Goal: Feedback & Contribution: Submit feedback/report problem

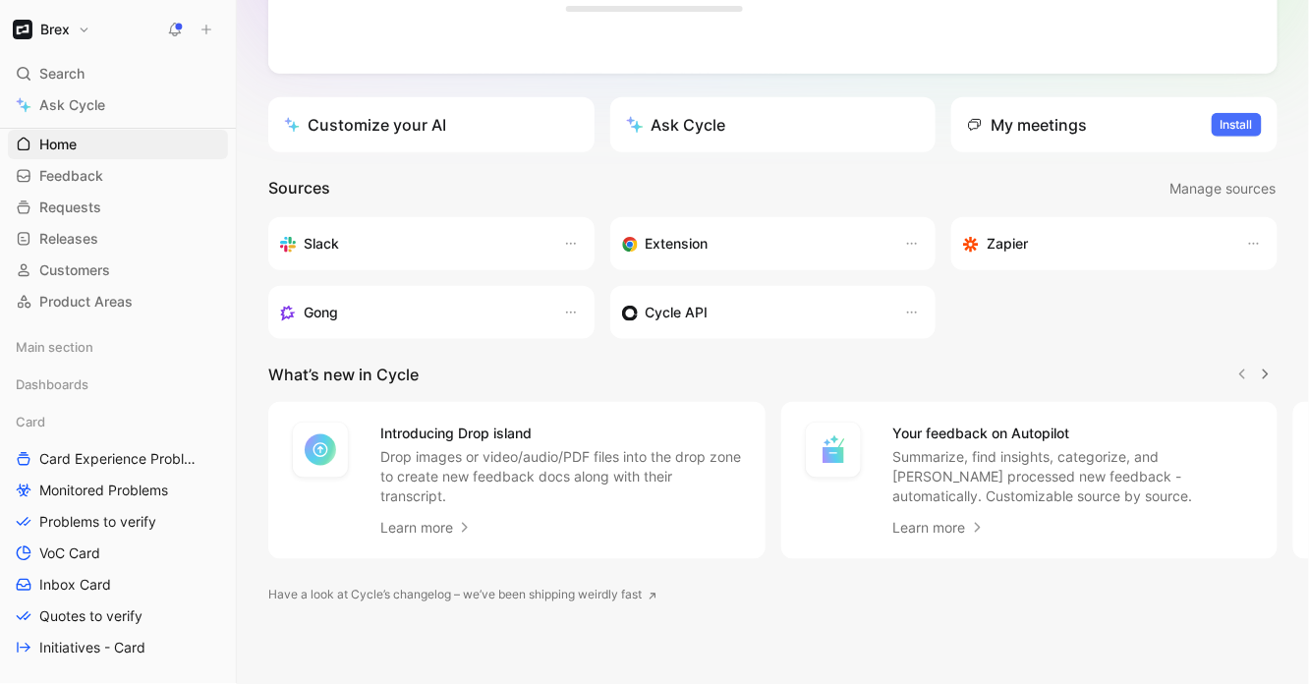
scroll to position [59, 0]
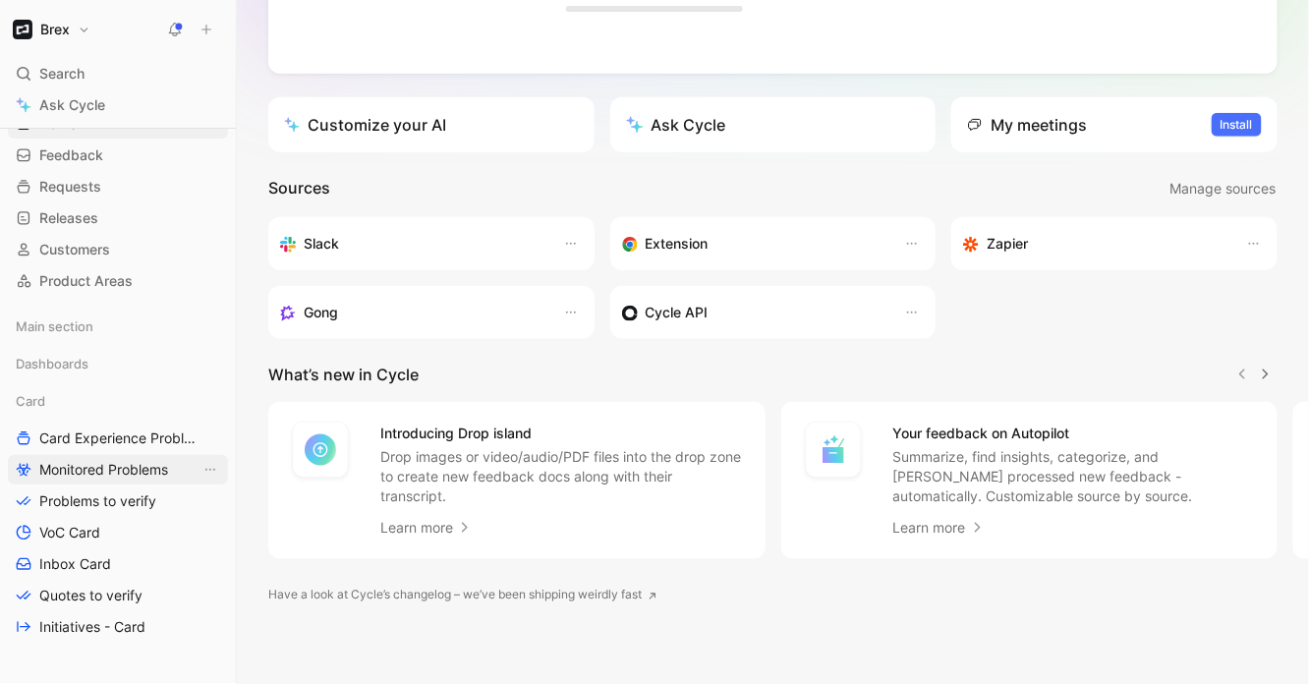
click at [134, 468] on span "Monitored Problems" at bounding box center [103, 470] width 129 height 20
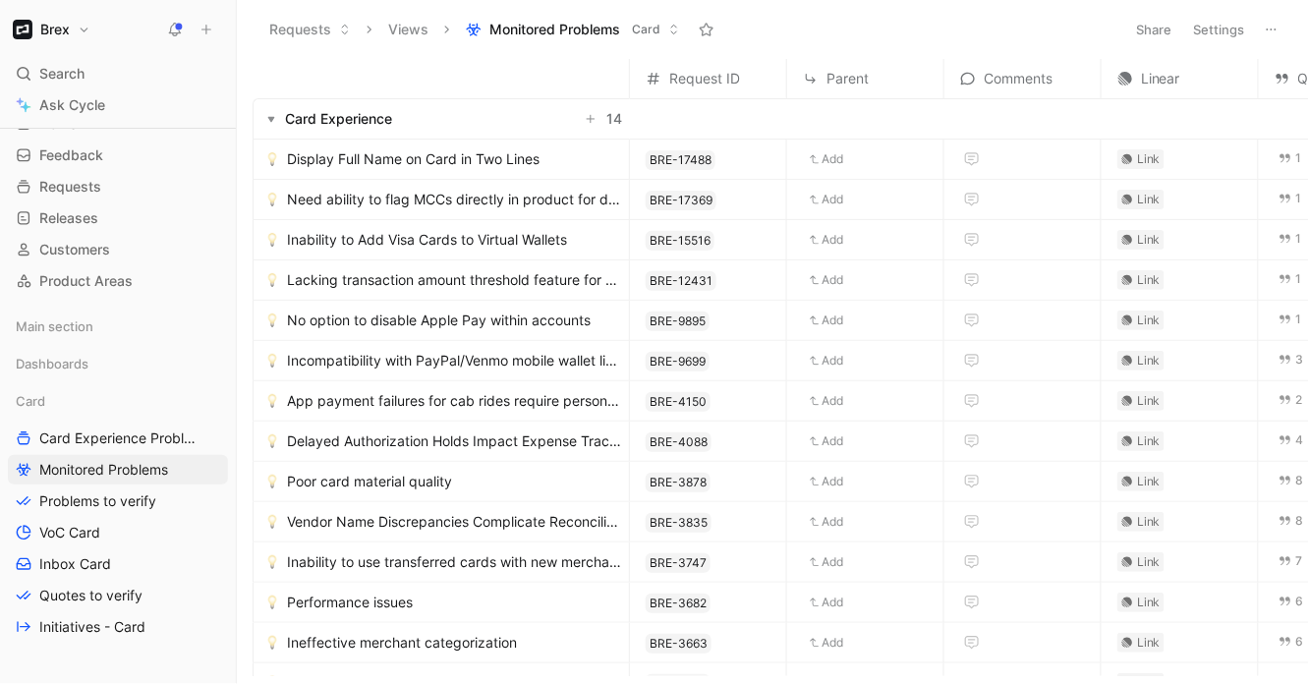
click at [276, 124] on button "button" at bounding box center [271, 119] width 20 height 20
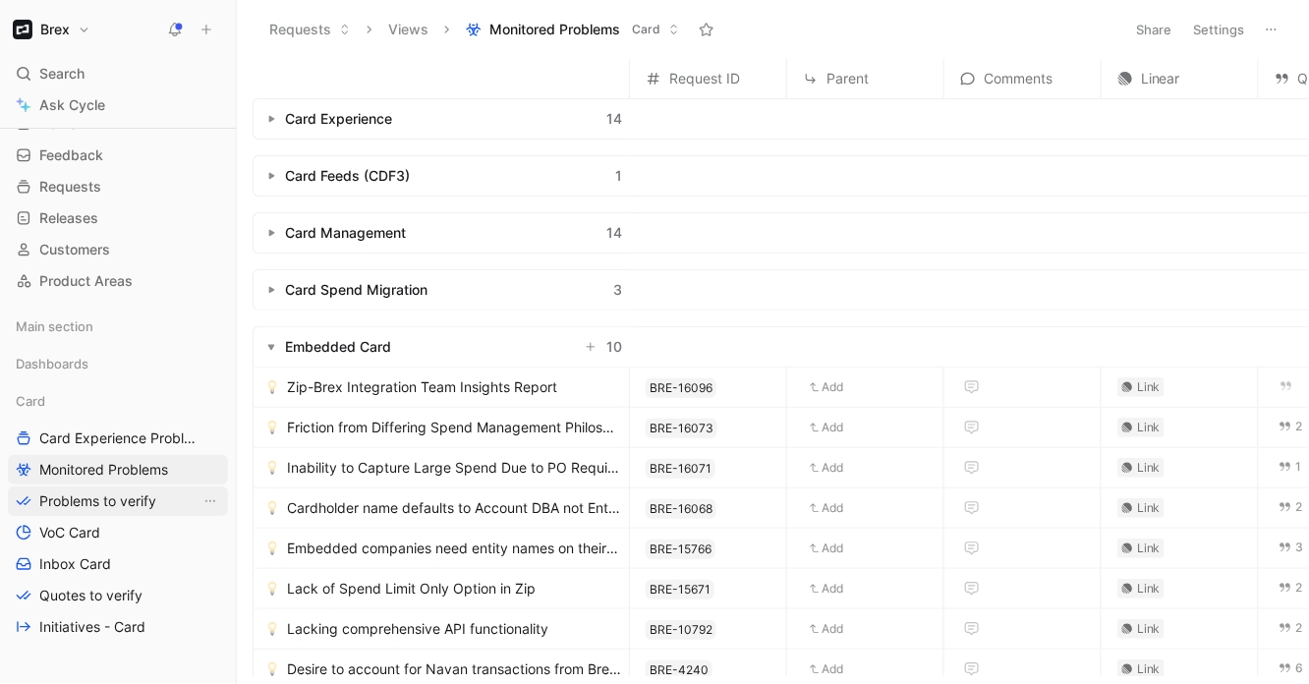
click at [116, 499] on span "Problems to verify" at bounding box center [97, 501] width 117 height 20
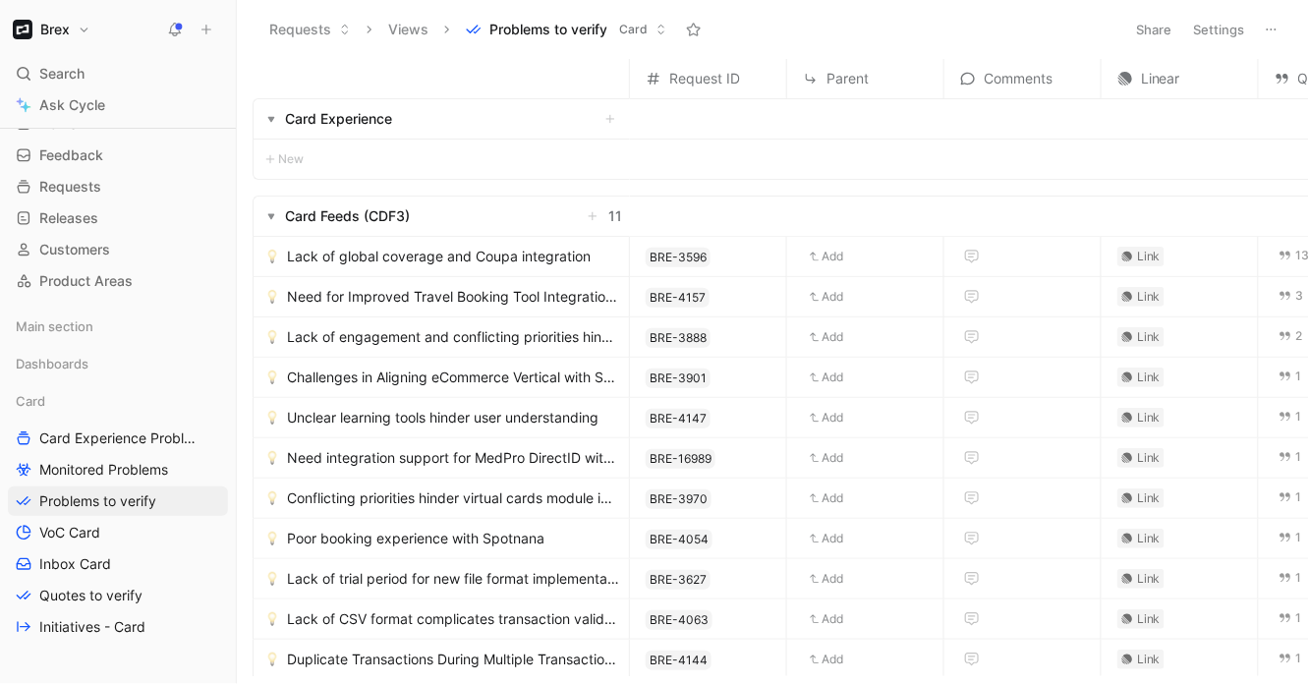
click at [268, 214] on use "button" at bounding box center [271, 217] width 7 height 6
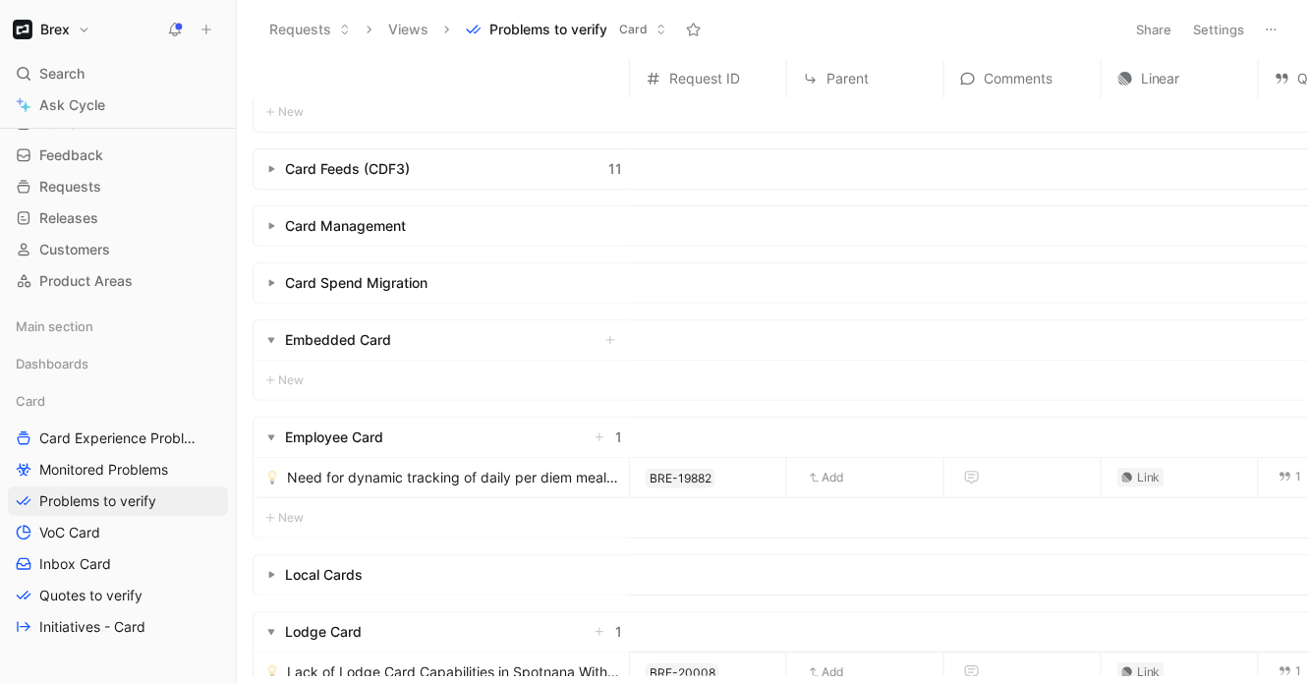
scroll to position [86, 0]
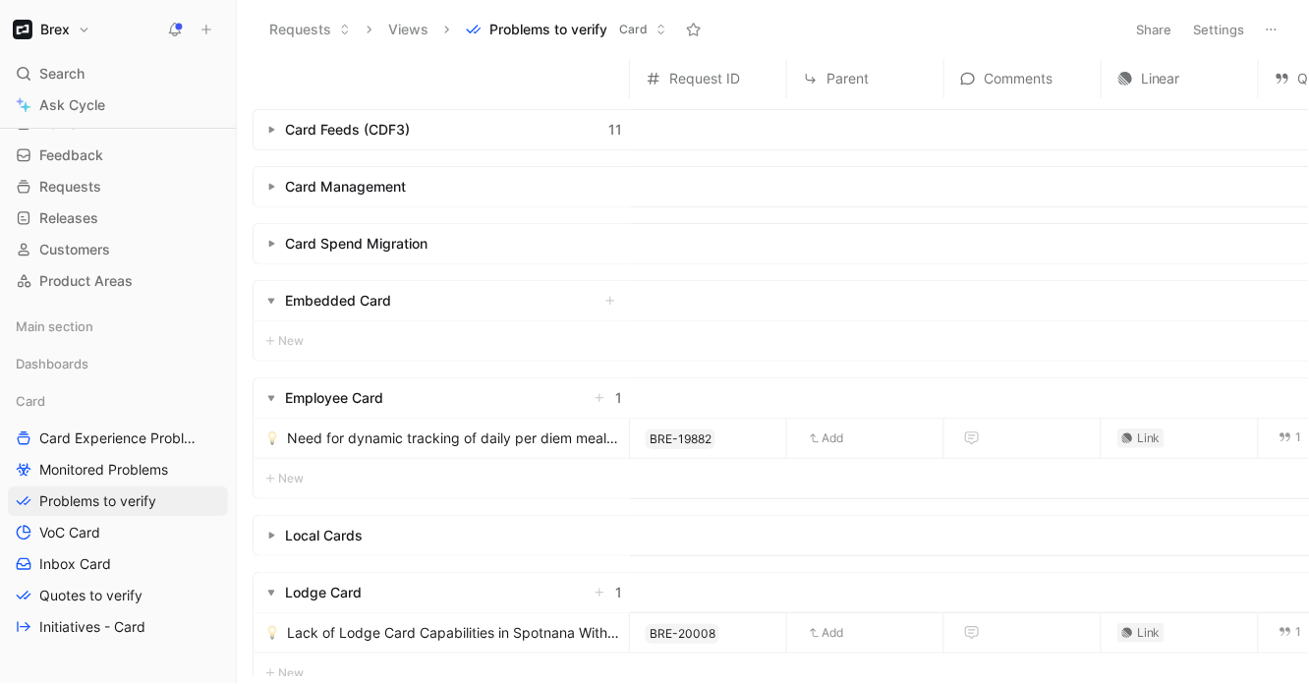
click at [458, 448] on span "Need for dynamic tracking of daily per diem meal limits" at bounding box center [454, 439] width 334 height 24
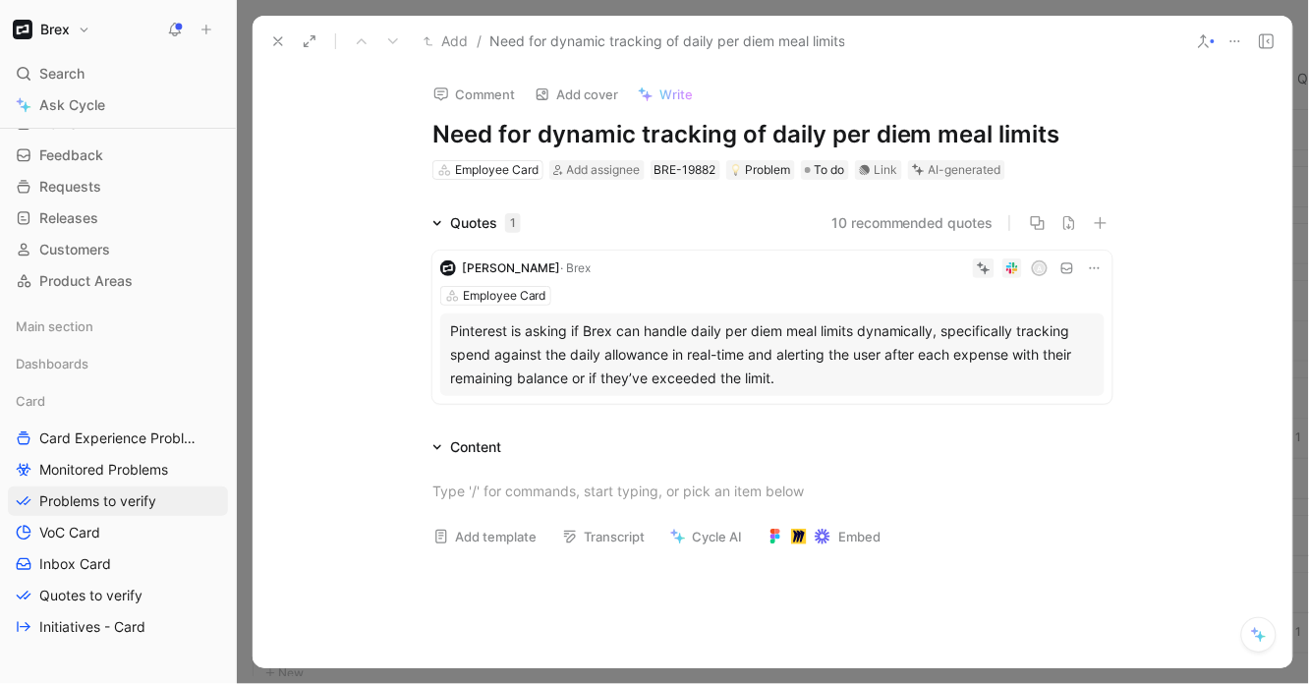
click at [620, 376] on div "Pinterest is asking if Brex can handle daily per diem meal limits dynamically, …" at bounding box center [772, 354] width 645 height 71
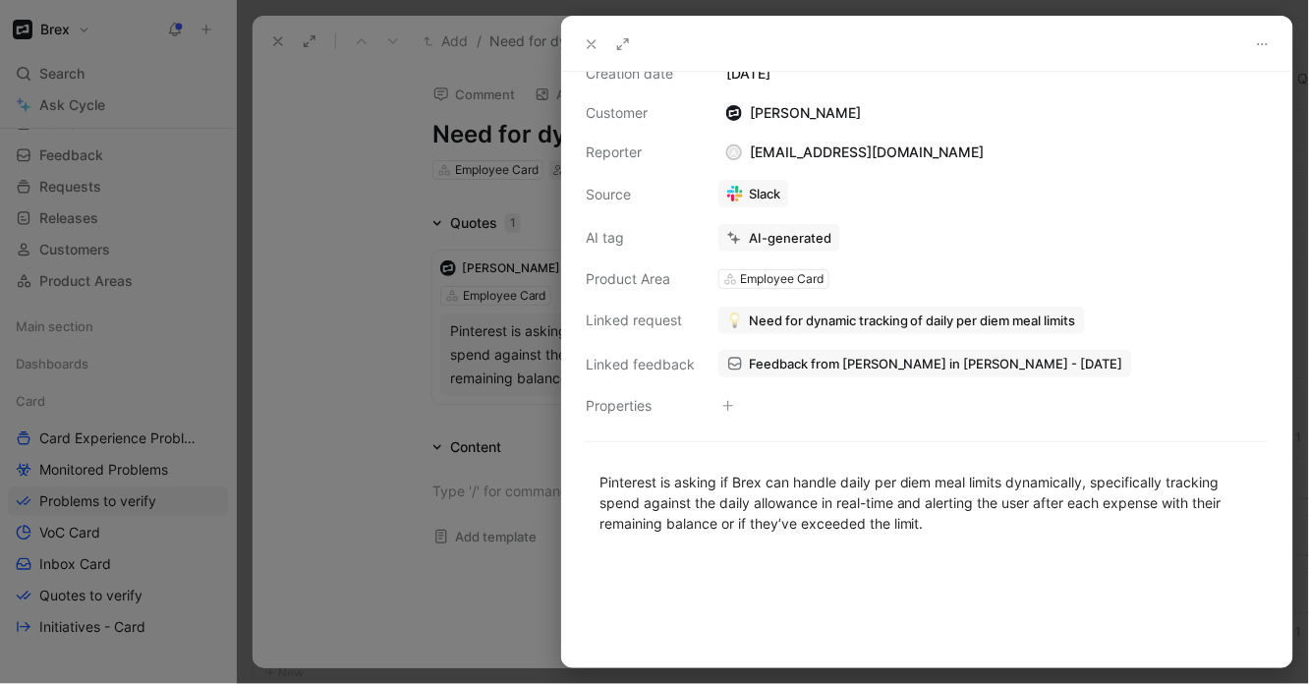
scroll to position [69, 0]
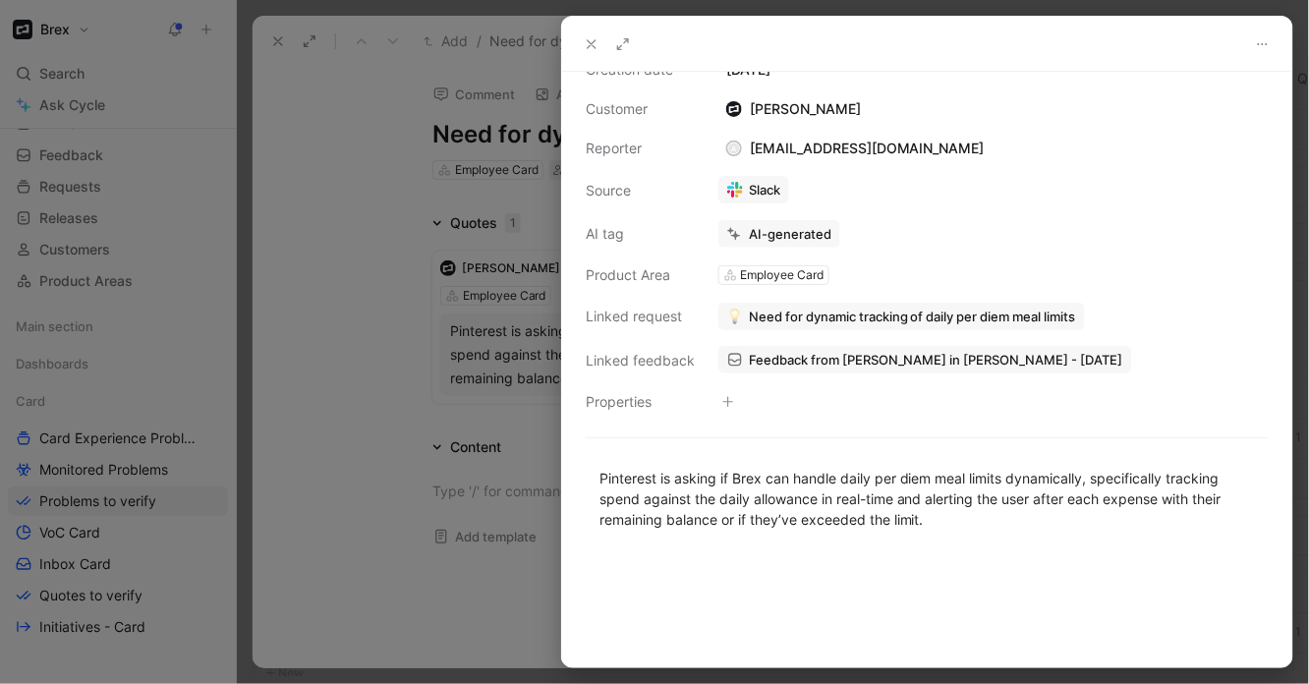
click at [745, 186] on link "Slack" at bounding box center [753, 190] width 71 height 28
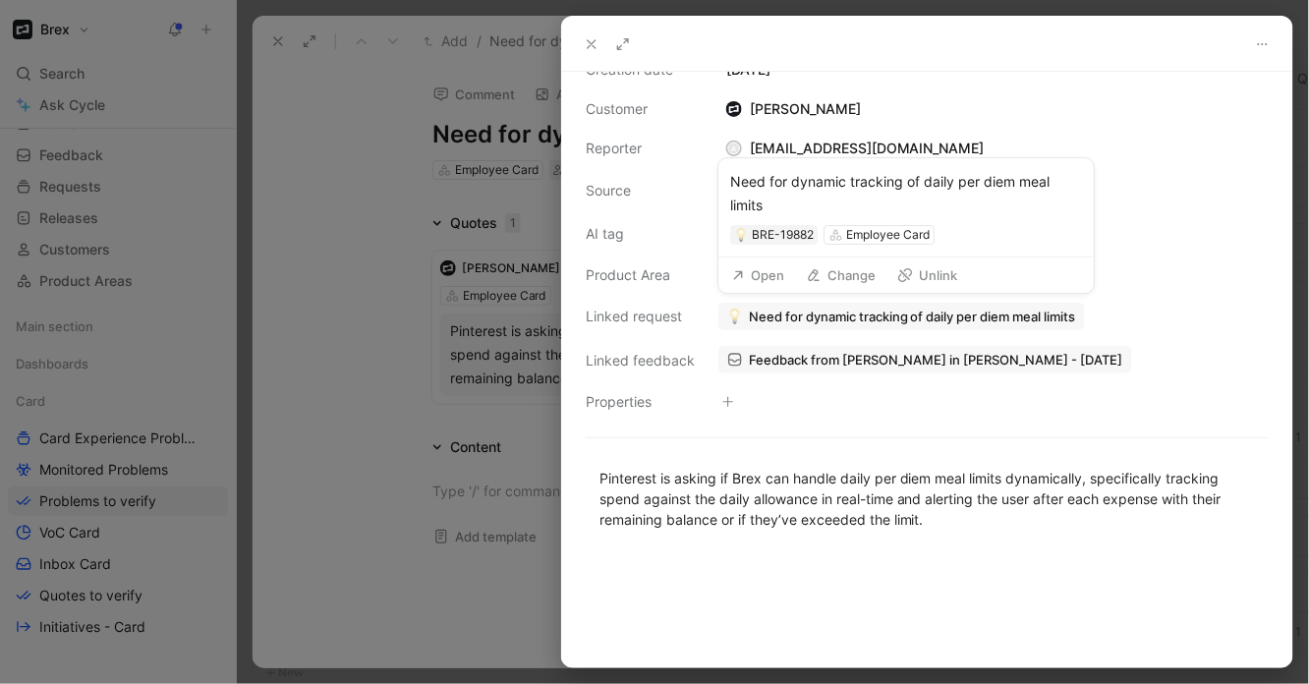
drag, startPoint x: 731, startPoint y: 179, endPoint x: 776, endPoint y: 212, distance: 56.2
click at [776, 212] on div "Need for dynamic tracking of daily per diem meal limits" at bounding box center [906, 193] width 352 height 47
copy div "Need for dynamic tracking of daily per diem meal limits"
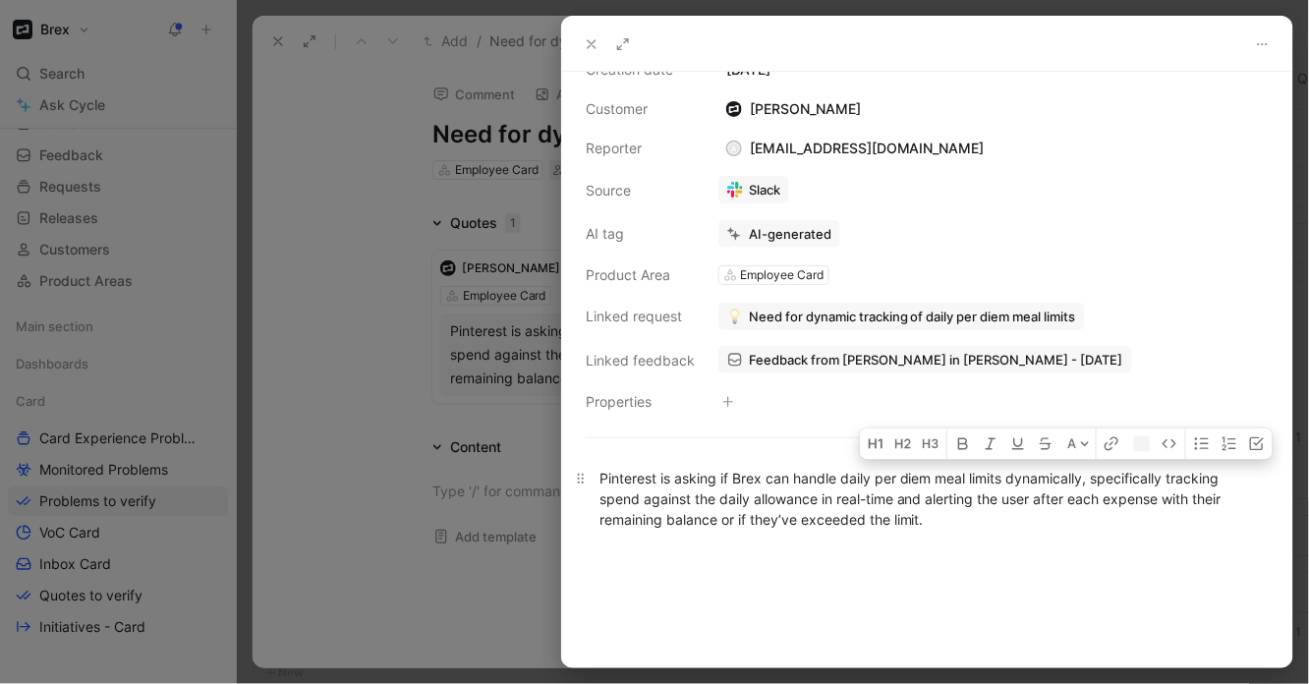
drag, startPoint x: 1095, startPoint y: 476, endPoint x: 1039, endPoint y: 500, distance: 61.2
click at [1039, 500] on div "Pinterest is asking if Brex can handle daily per diem meal limits dynamically, …" at bounding box center [928, 499] width 656 height 62
click at [940, 503] on div "Pinterest is asking if Brex can handle daily per diem meal limits dynamically, …" at bounding box center [928, 499] width 656 height 62
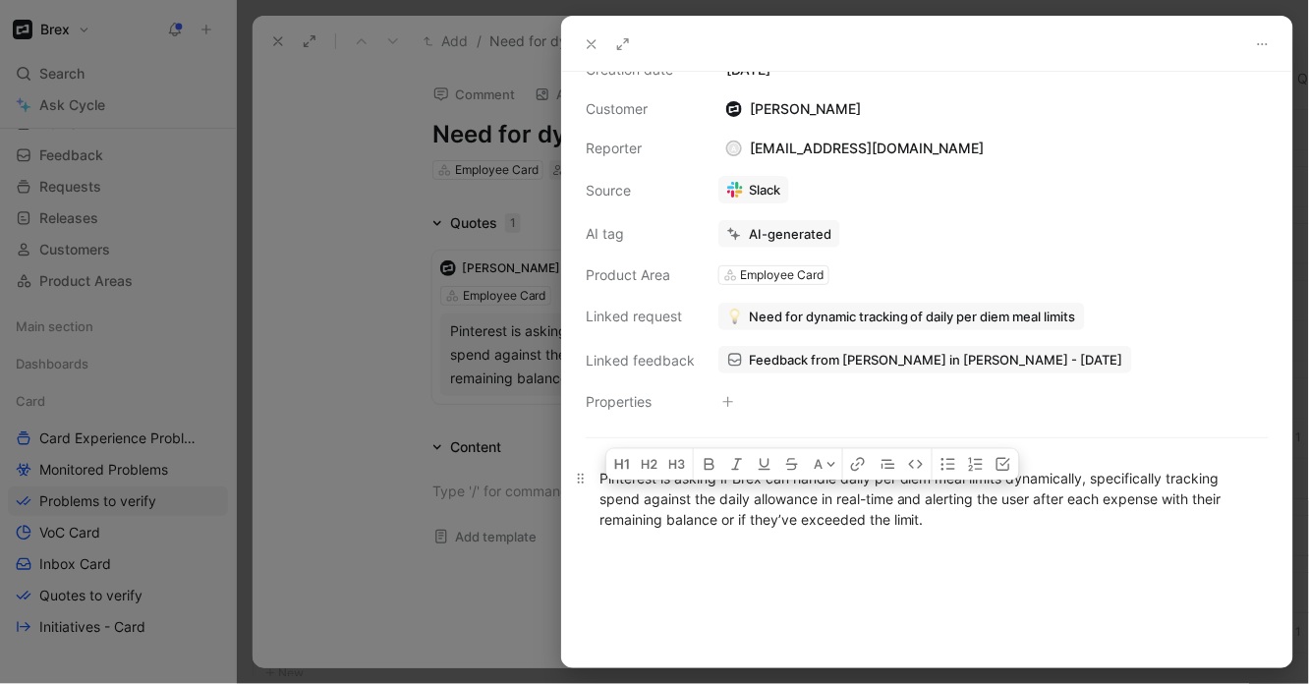
drag, startPoint x: 646, startPoint y: 499, endPoint x: 987, endPoint y: 497, distance: 341.1
click at [987, 497] on div "Pinterest is asking if Brex can handle daily per diem meal limits dynamically, …" at bounding box center [928, 499] width 656 height 62
click at [1025, 497] on div "Pinterest is asking if Brex can handle daily per diem meal limits dynamically, …" at bounding box center [928, 499] width 656 height 62
click at [845, 576] on div at bounding box center [927, 614] width 730 height 126
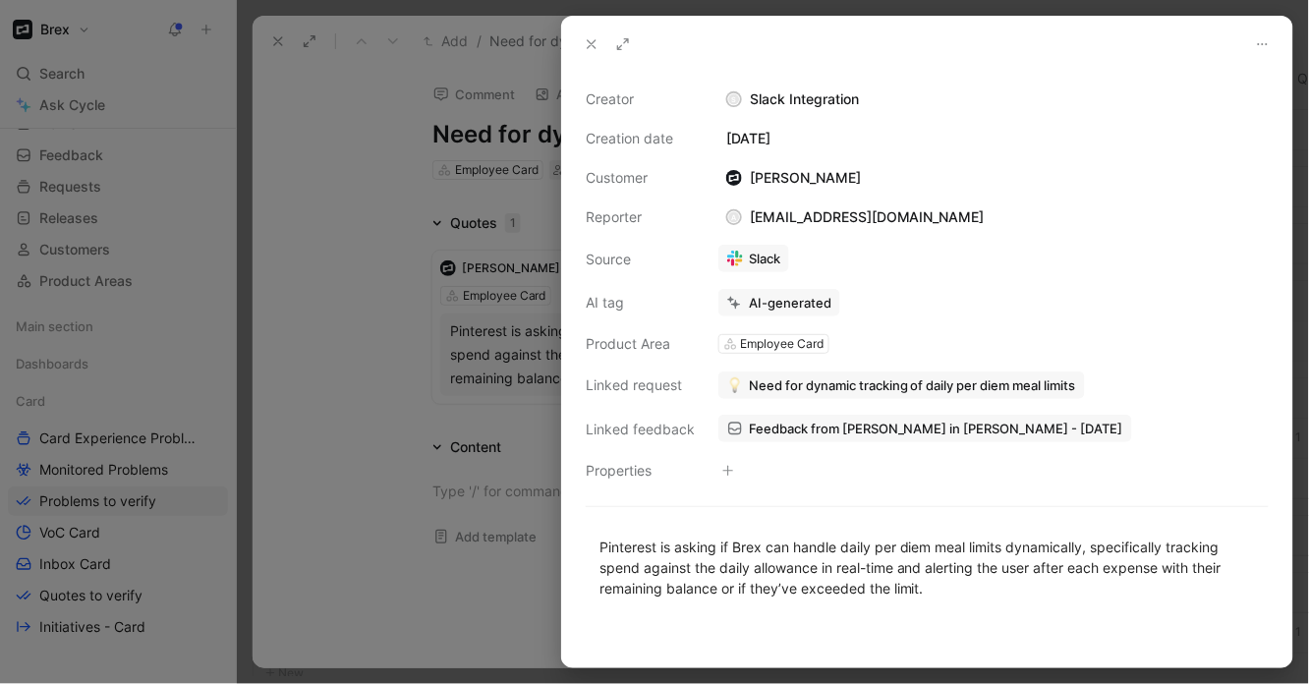
click at [588, 36] on icon at bounding box center [592, 44] width 16 height 16
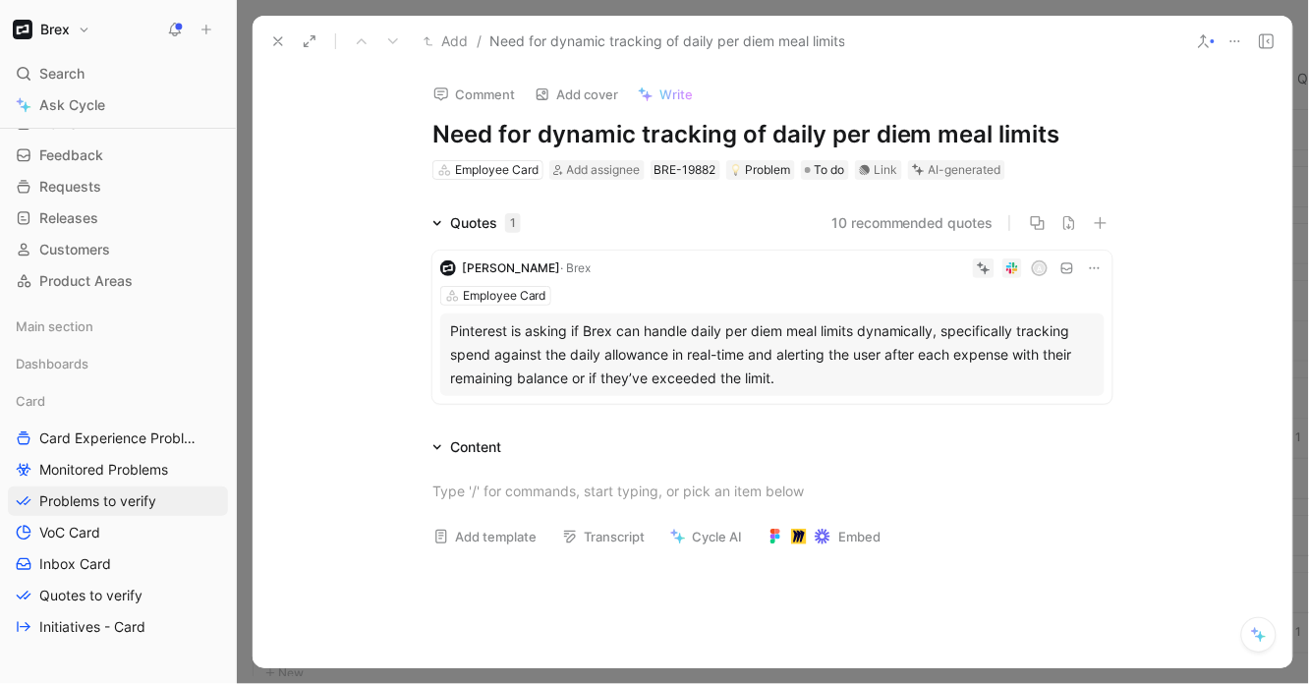
click at [899, 225] on button "10 recommended quotes" at bounding box center [912, 223] width 162 height 24
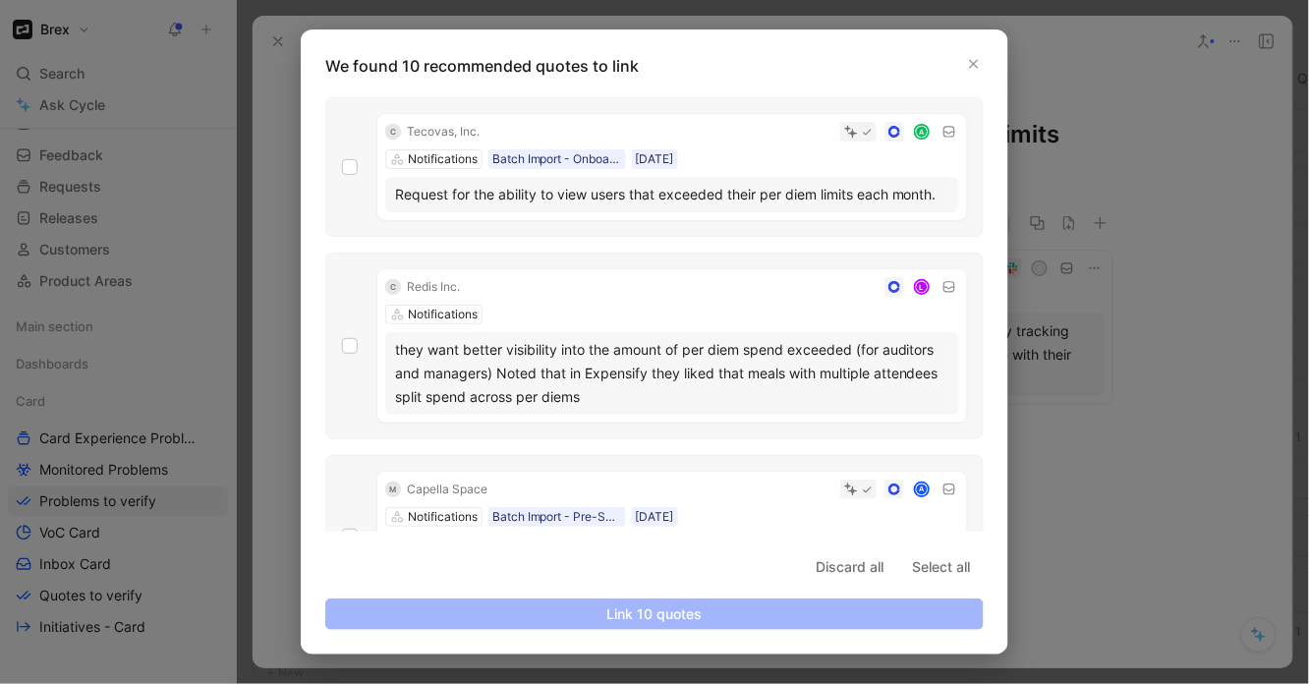
click at [594, 195] on div "Request for the ability to view users that exceeded their per diem limits each …" at bounding box center [672, 195] width 554 height 24
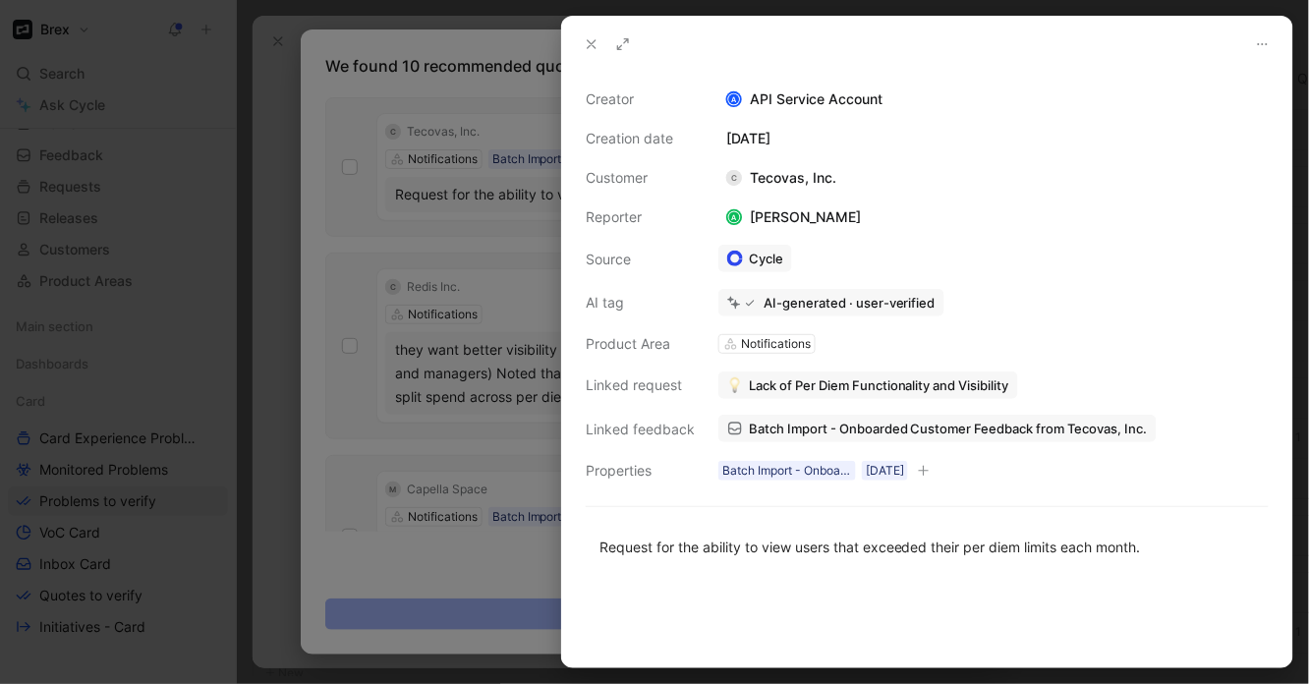
click at [589, 39] on icon at bounding box center [592, 44] width 16 height 16
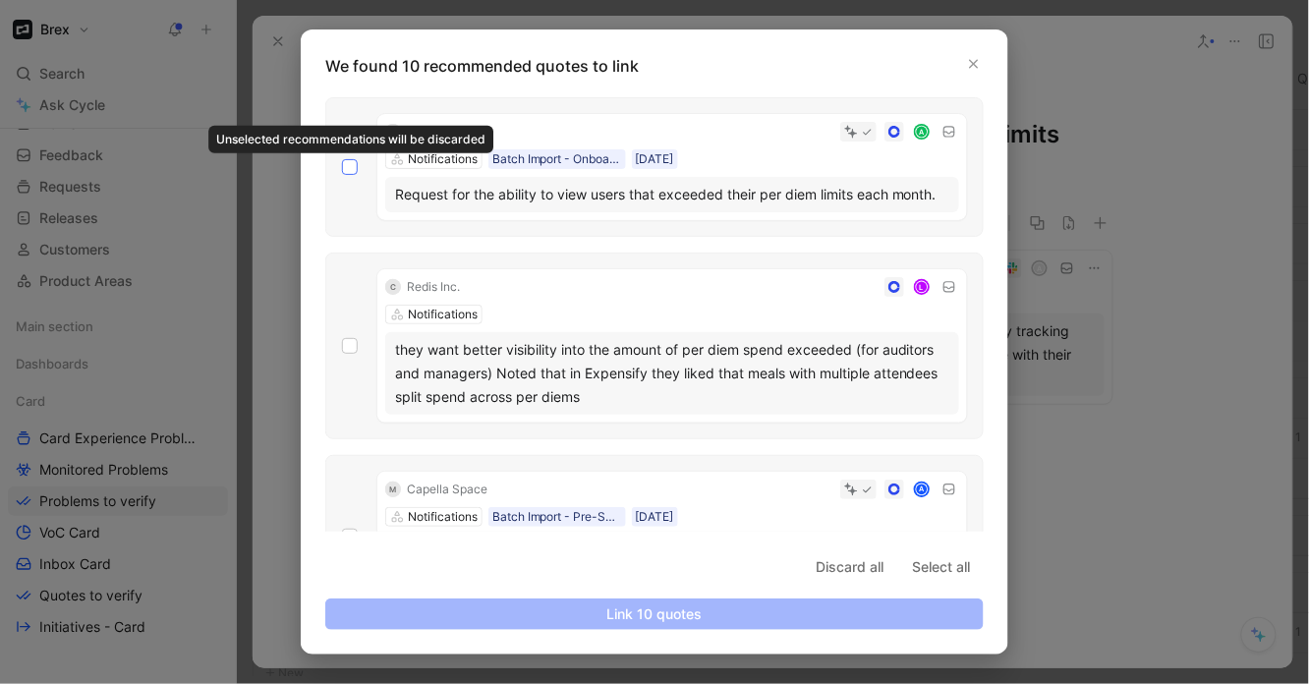
click at [351, 165] on icon at bounding box center [350, 167] width 12 height 12
click at [342, 159] on input "checkbox" at bounding box center [342, 159] width 0 height 0
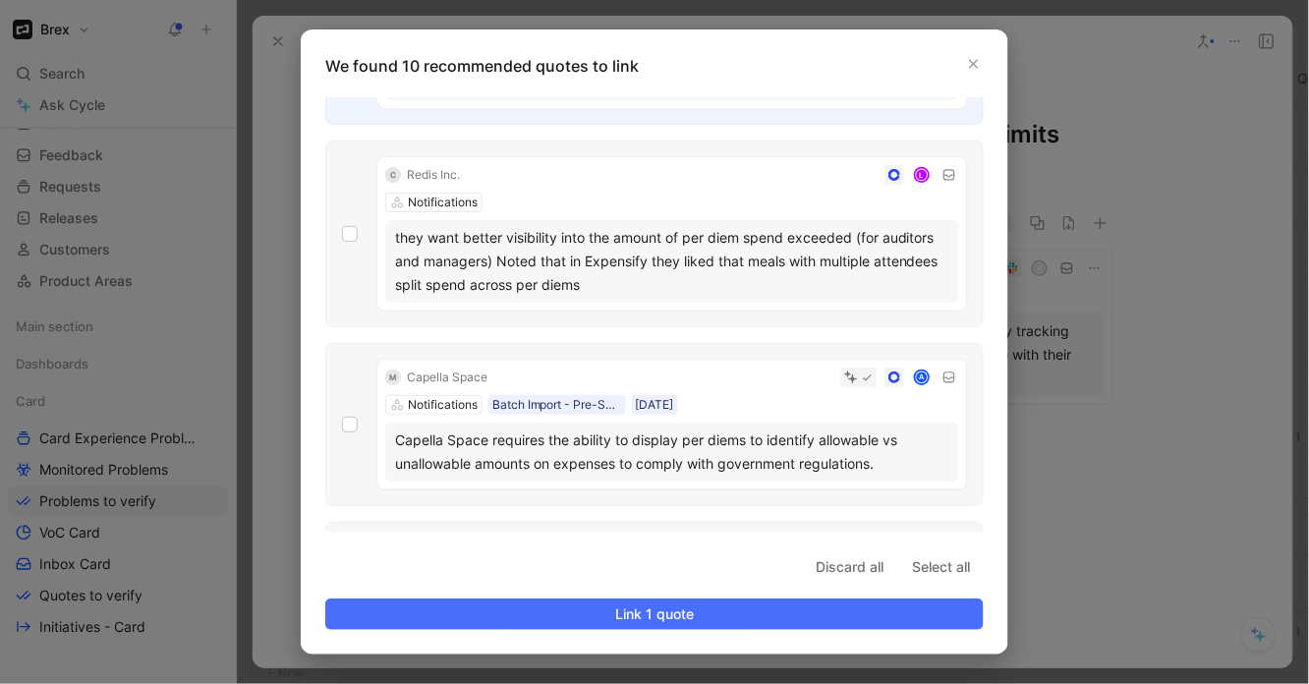
scroll to position [123, 0]
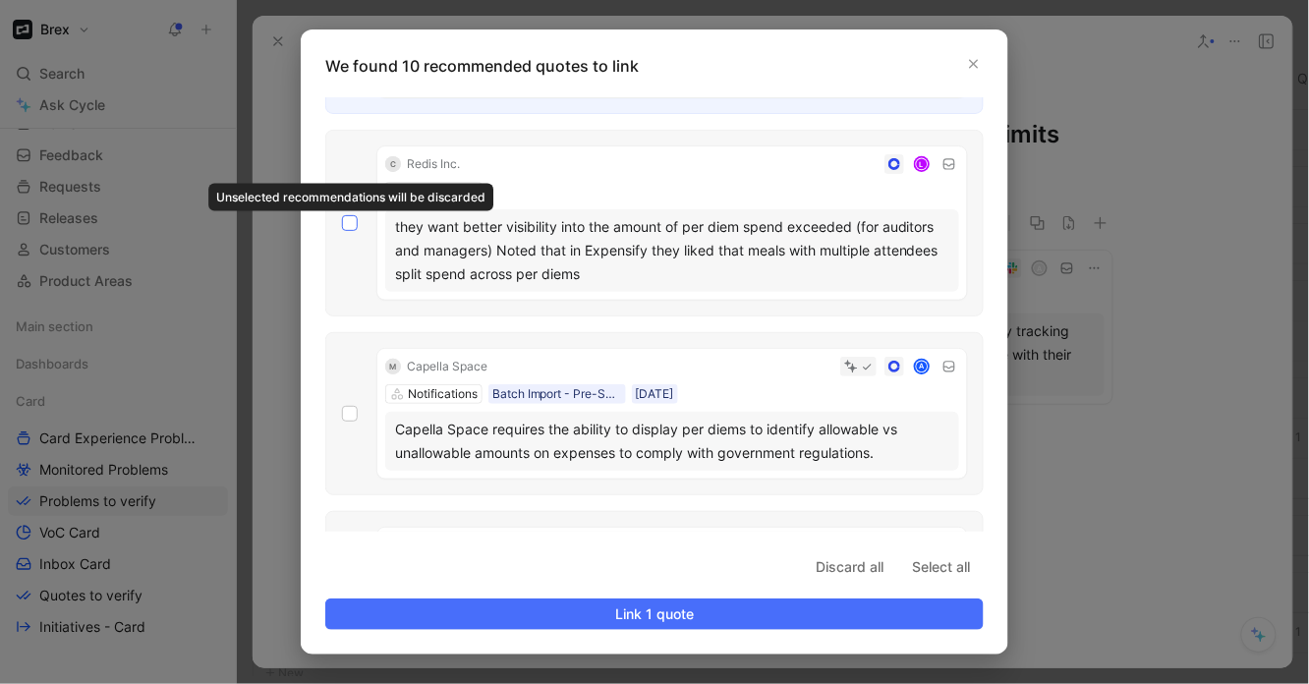
click at [347, 215] on div at bounding box center [350, 223] width 16 height 16
click at [342, 338] on input "checkbox" at bounding box center [342, 338] width 0 height 0
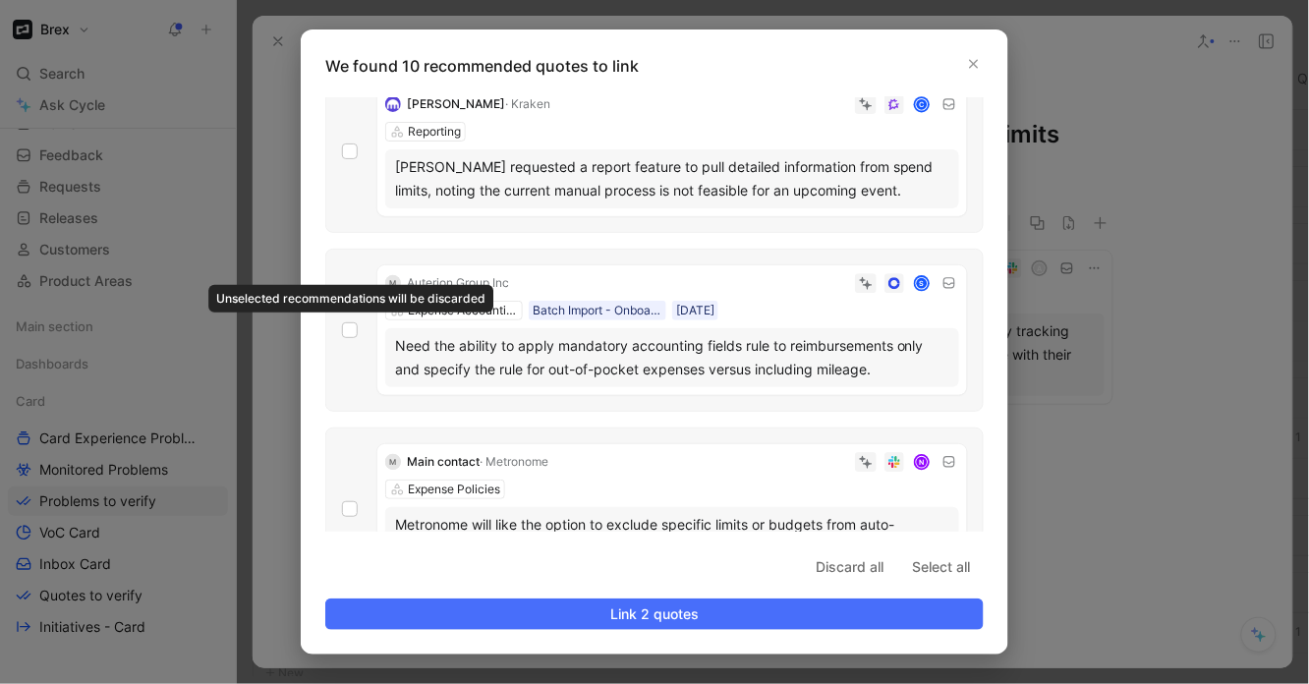
scroll to position [1312, 0]
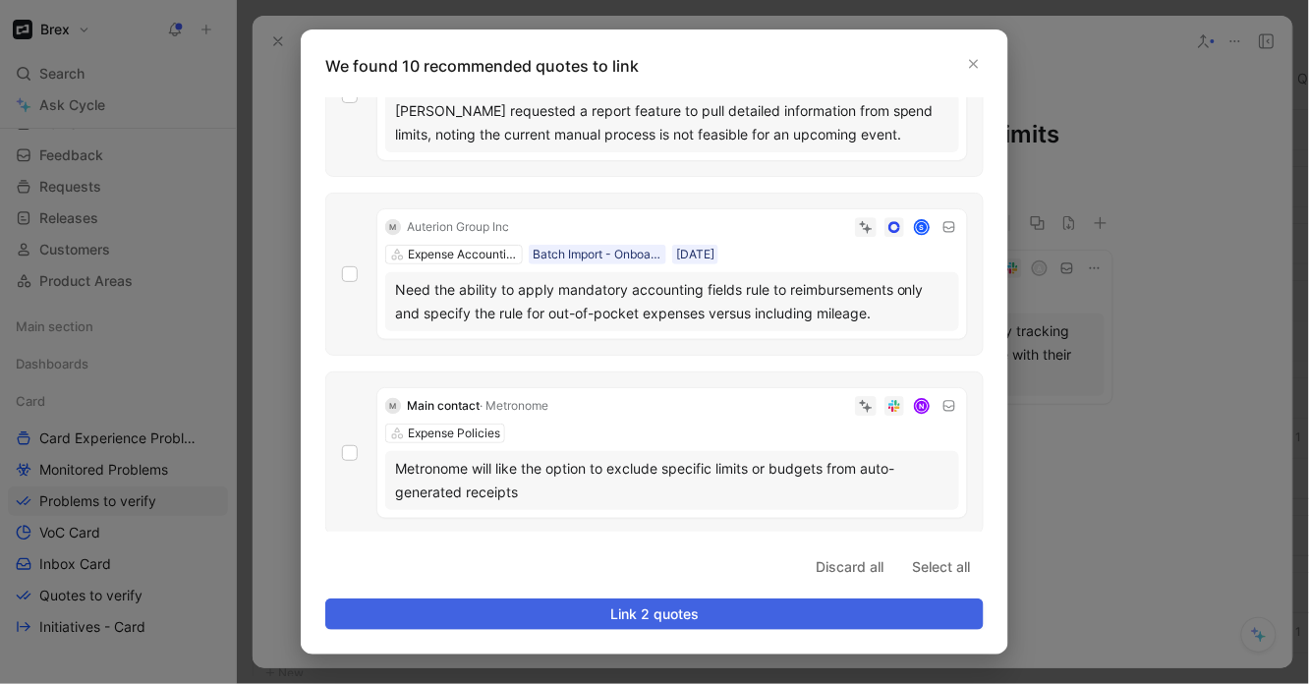
click at [599, 614] on span "Link 2 quotes" at bounding box center [654, 614] width 625 height 24
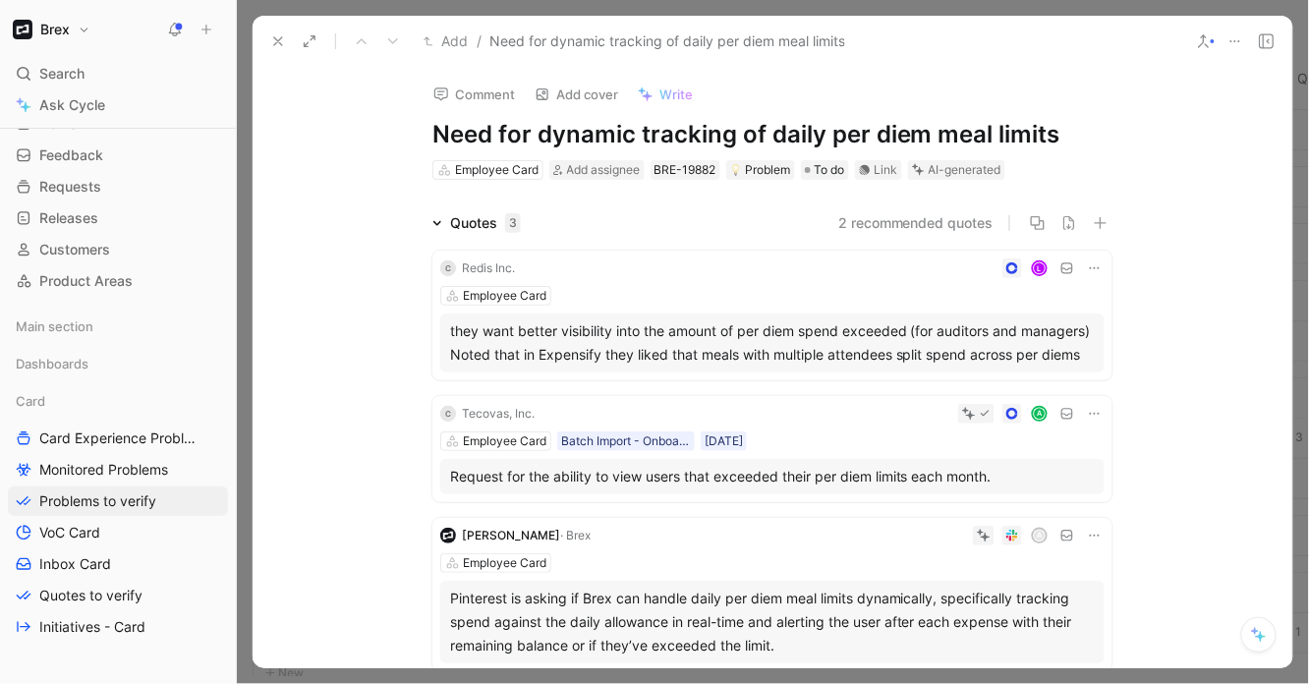
click at [1262, 39] on icon at bounding box center [1267, 41] width 16 height 16
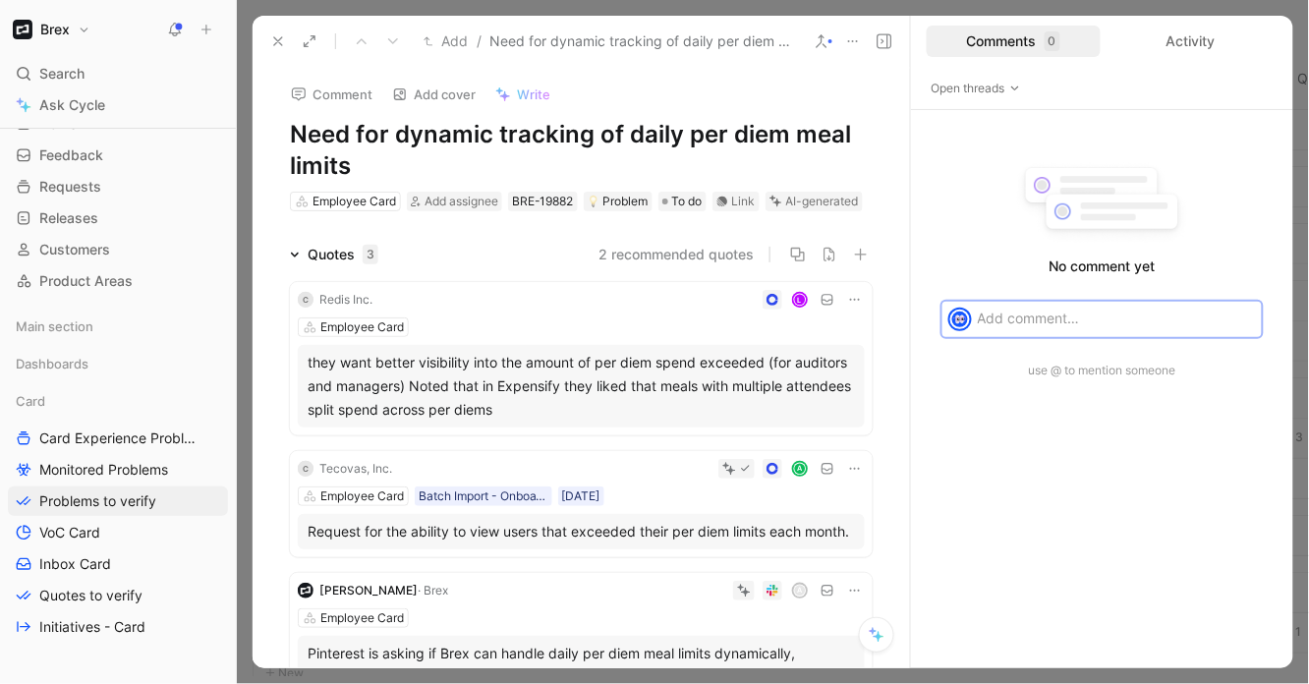
click at [830, 46] on icon at bounding box center [822, 41] width 16 height 16
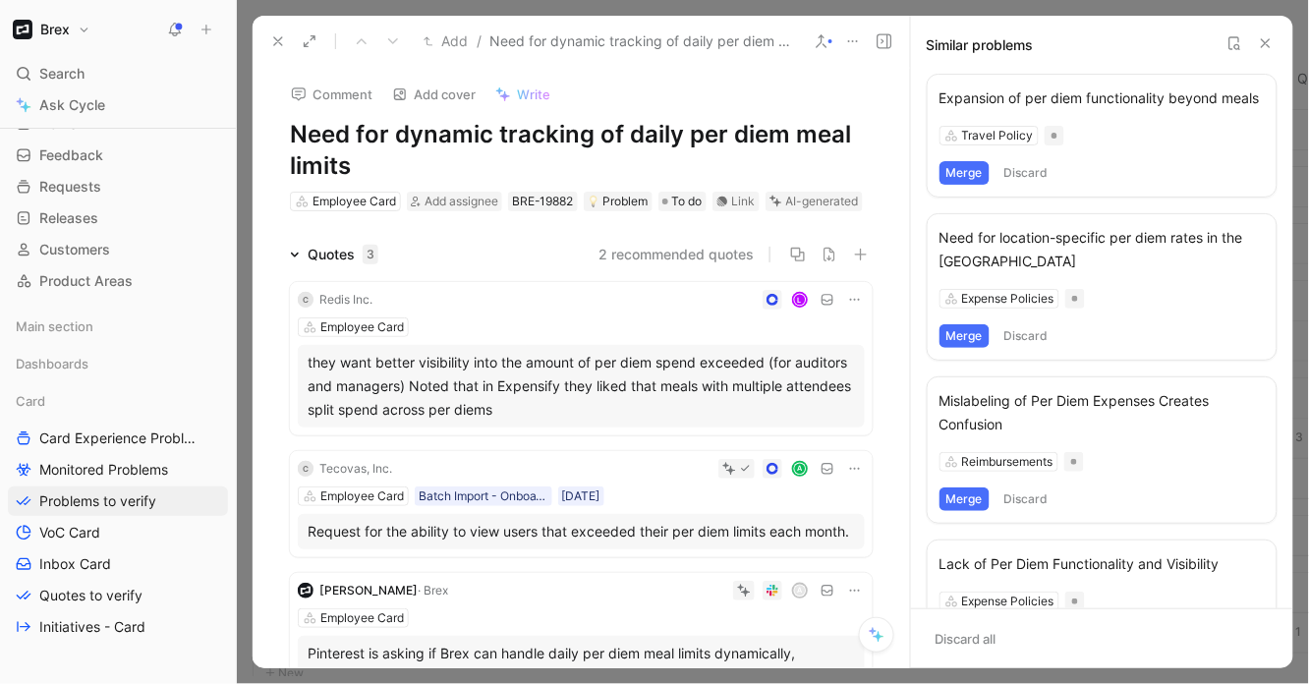
click at [982, 173] on button "Merge" at bounding box center [965, 173] width 50 height 24
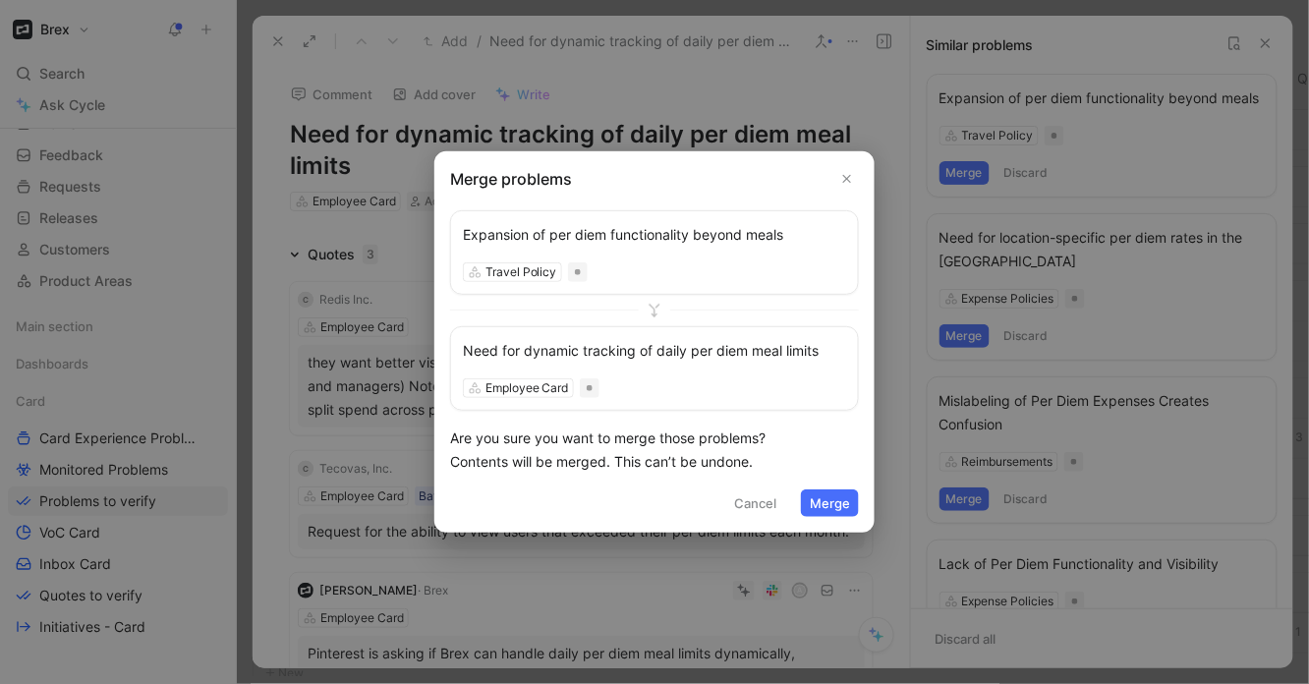
click at [831, 509] on button "Merge" at bounding box center [830, 503] width 58 height 28
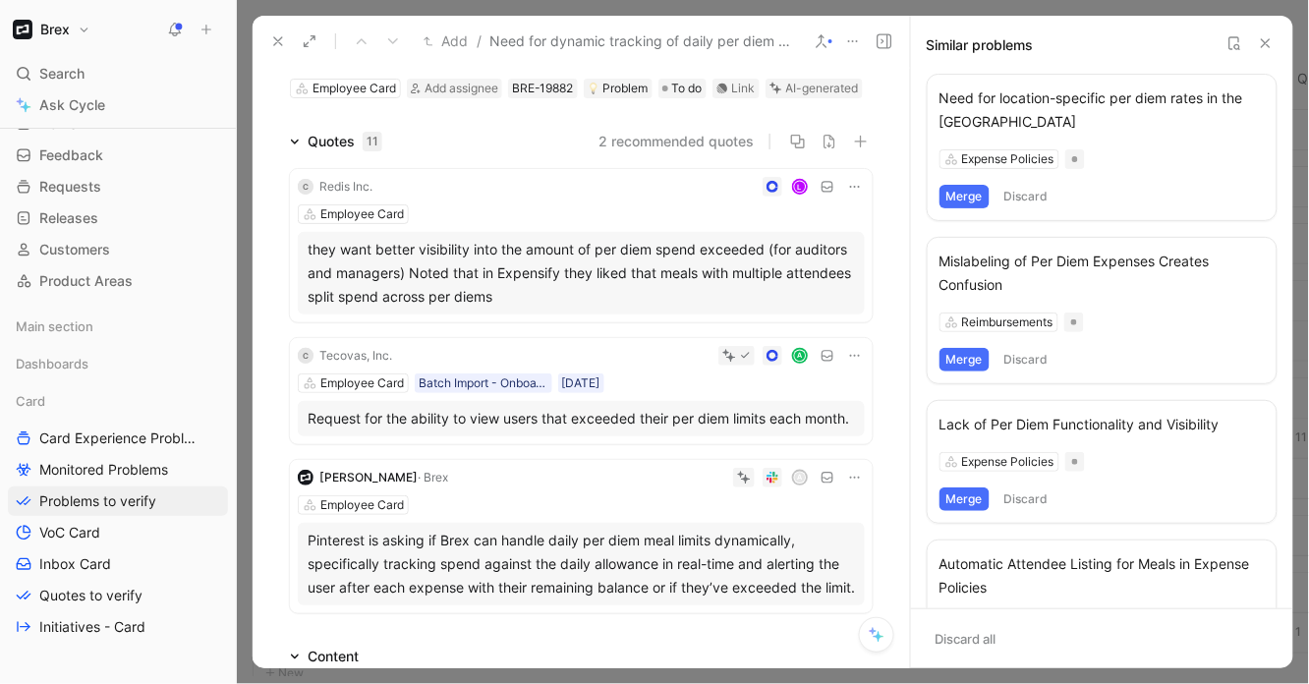
scroll to position [344, 0]
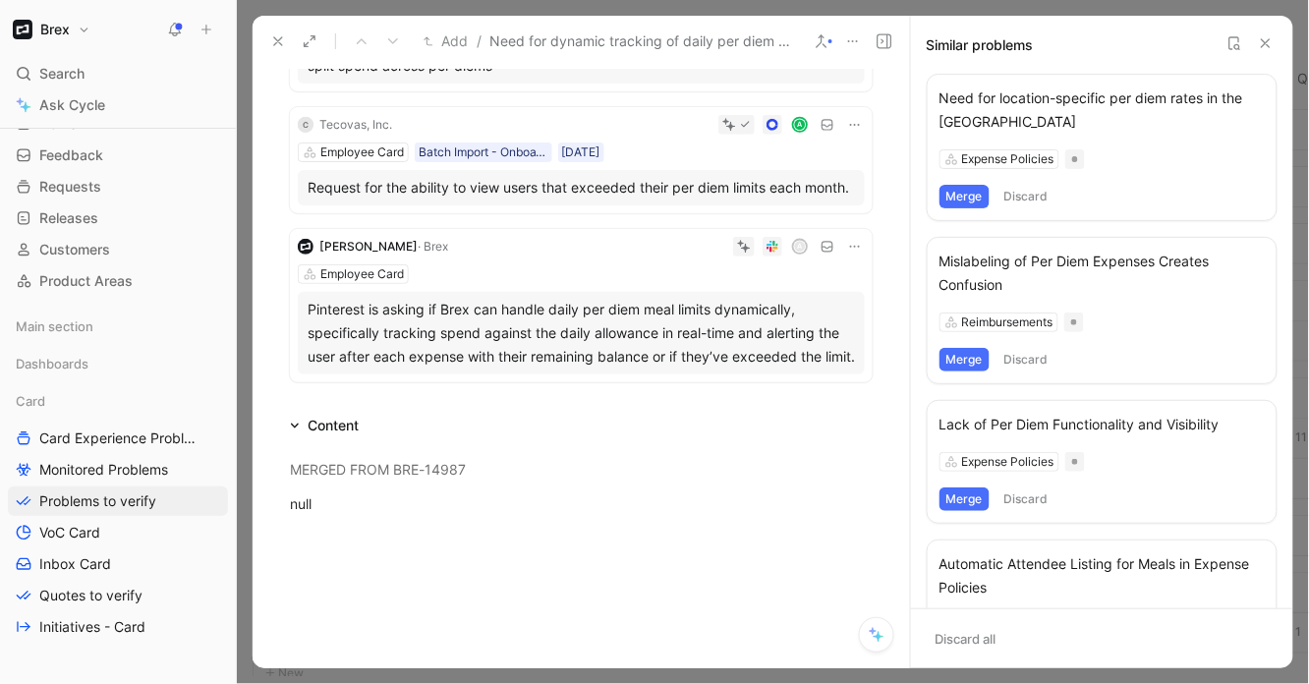
click at [1039, 199] on button "Discard" at bounding box center [1027, 197] width 58 height 24
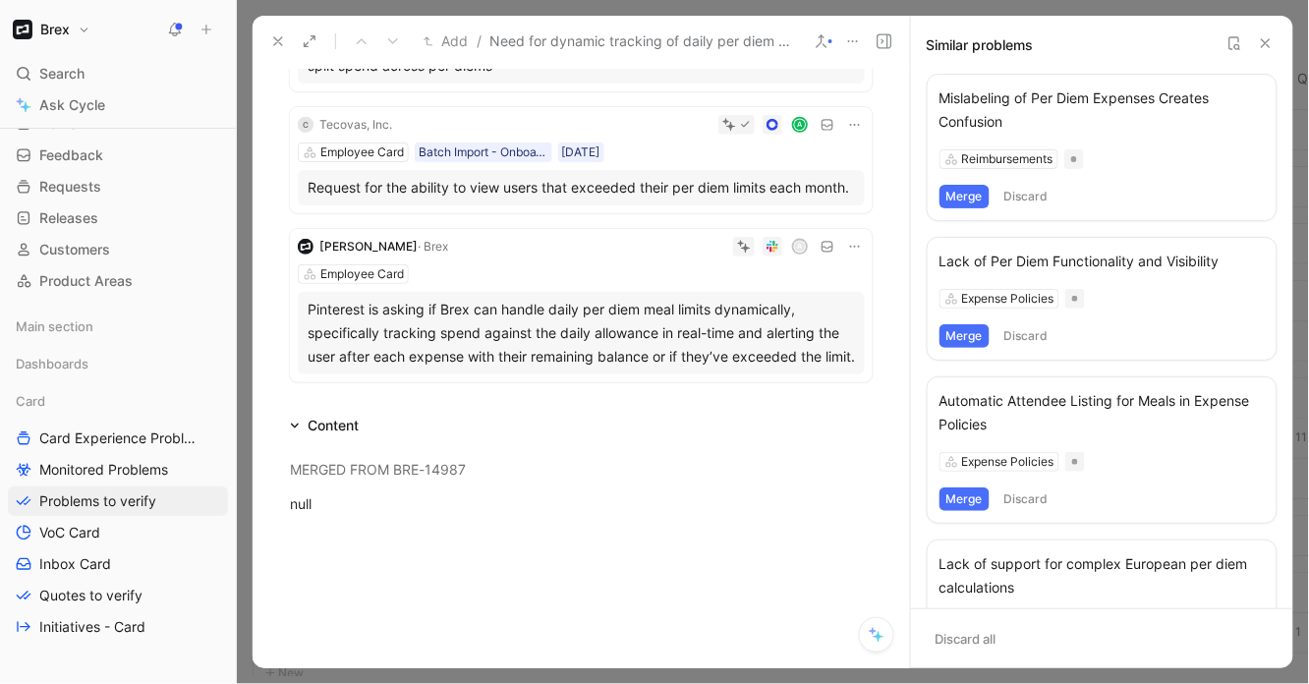
click at [1039, 199] on button "Discard" at bounding box center [1027, 197] width 58 height 24
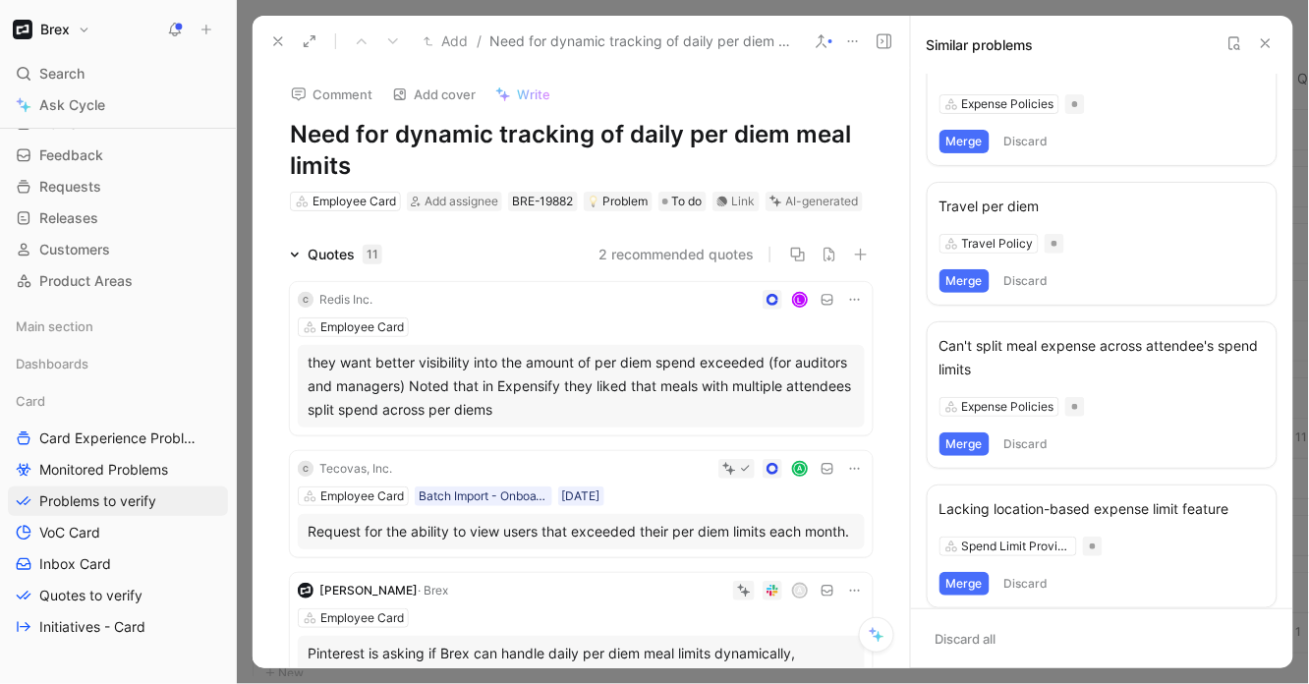
scroll to position [360, 0]
click at [983, 282] on button "Merge" at bounding box center [965, 279] width 50 height 24
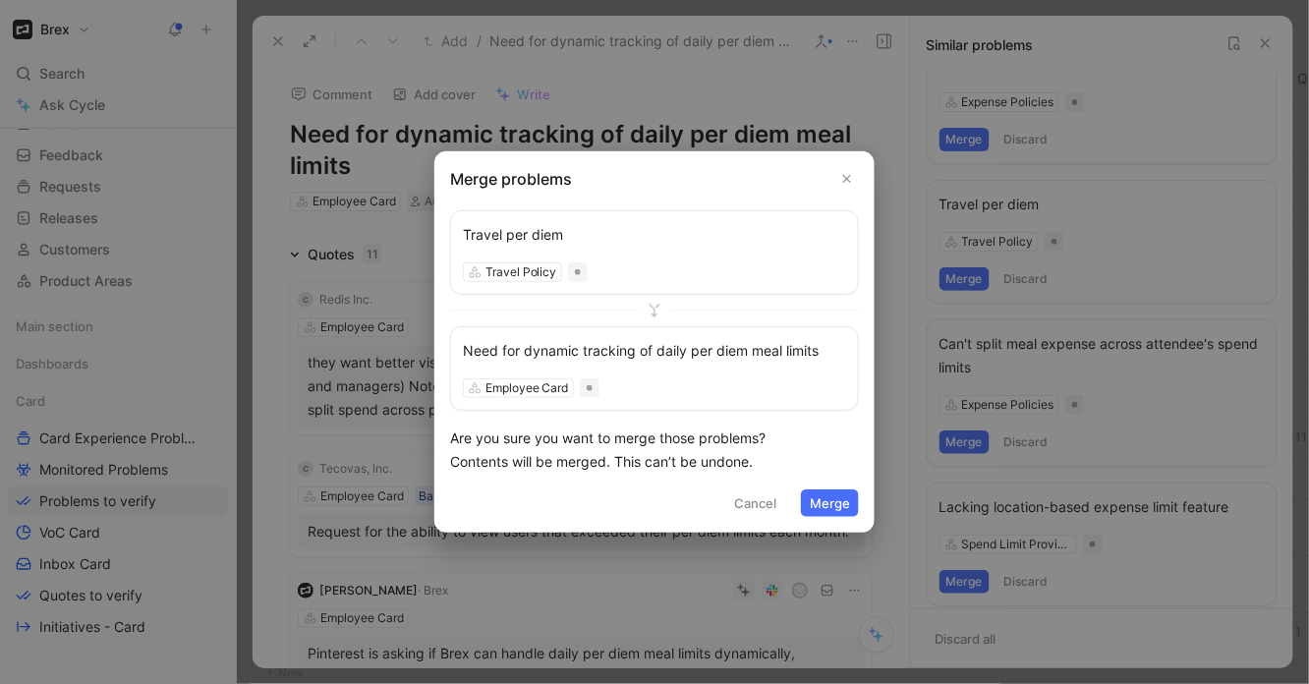
click at [849, 185] on icon "Close" at bounding box center [847, 179] width 14 height 14
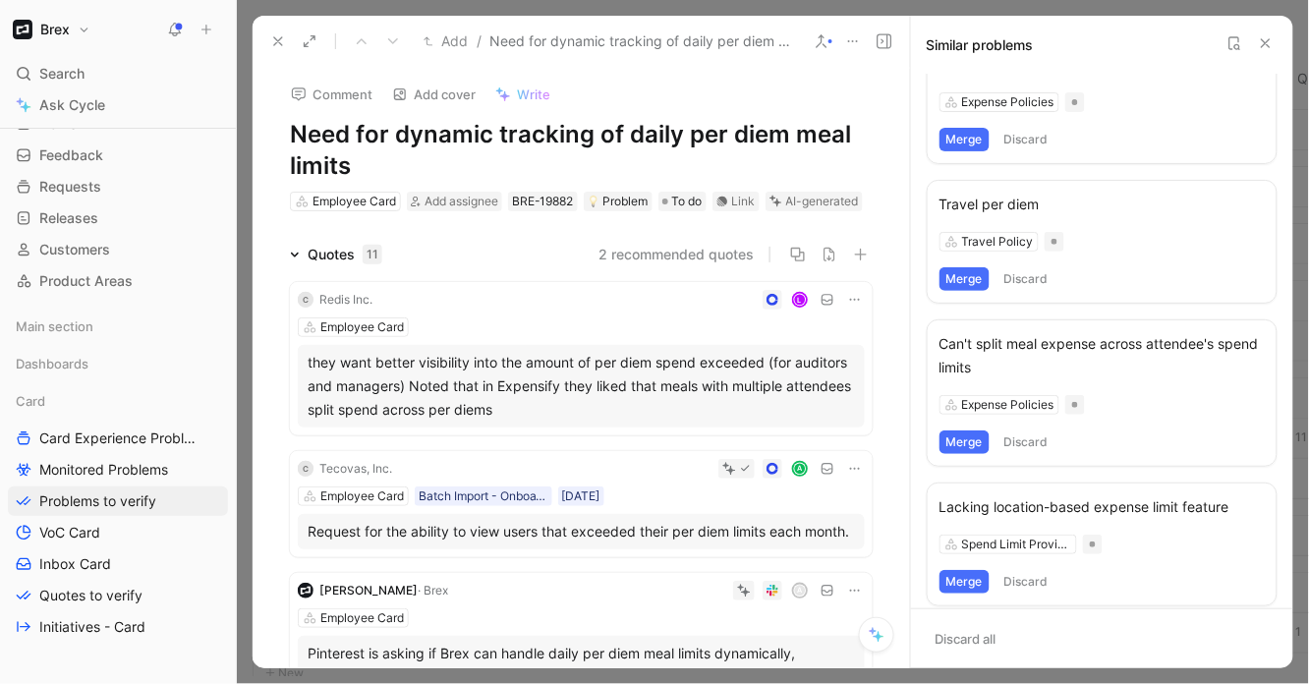
click at [799, 204] on div "AI-generated" at bounding box center [822, 202] width 73 height 20
click at [780, 171] on button "Verify" at bounding box center [781, 169] width 68 height 28
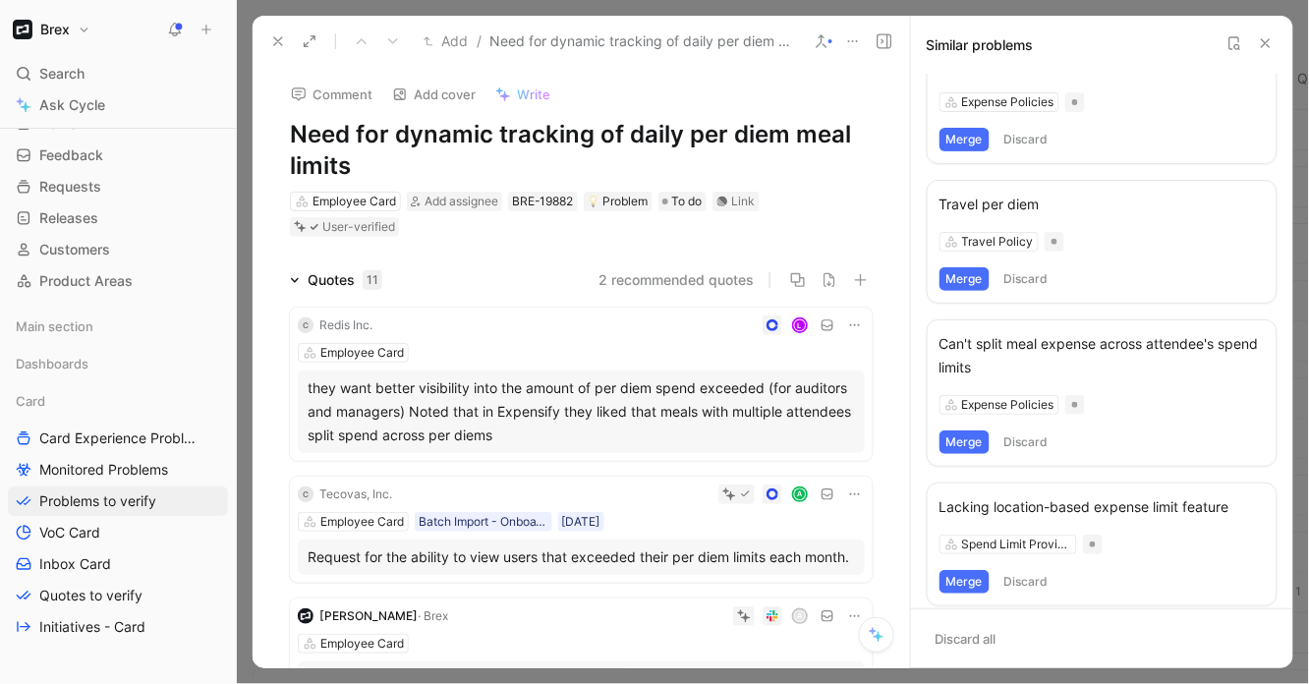
click at [1264, 36] on icon at bounding box center [1266, 43] width 16 height 16
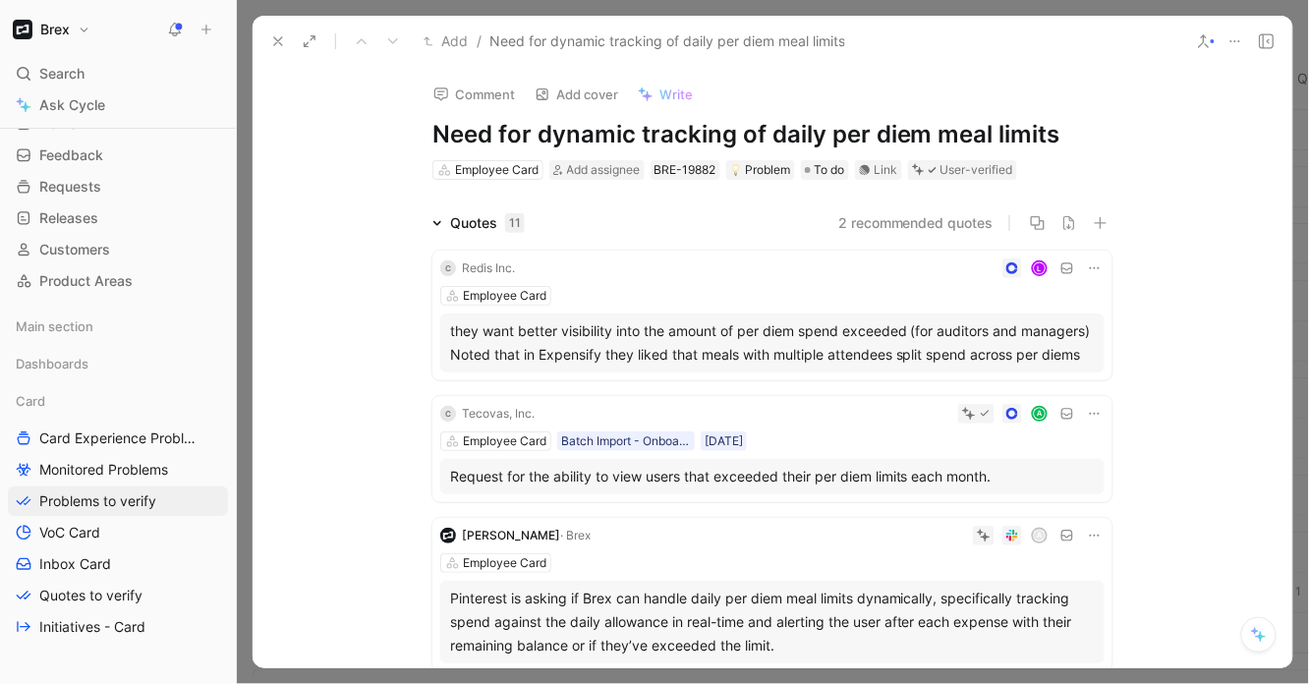
click at [276, 40] on icon at bounding box center [278, 41] width 16 height 16
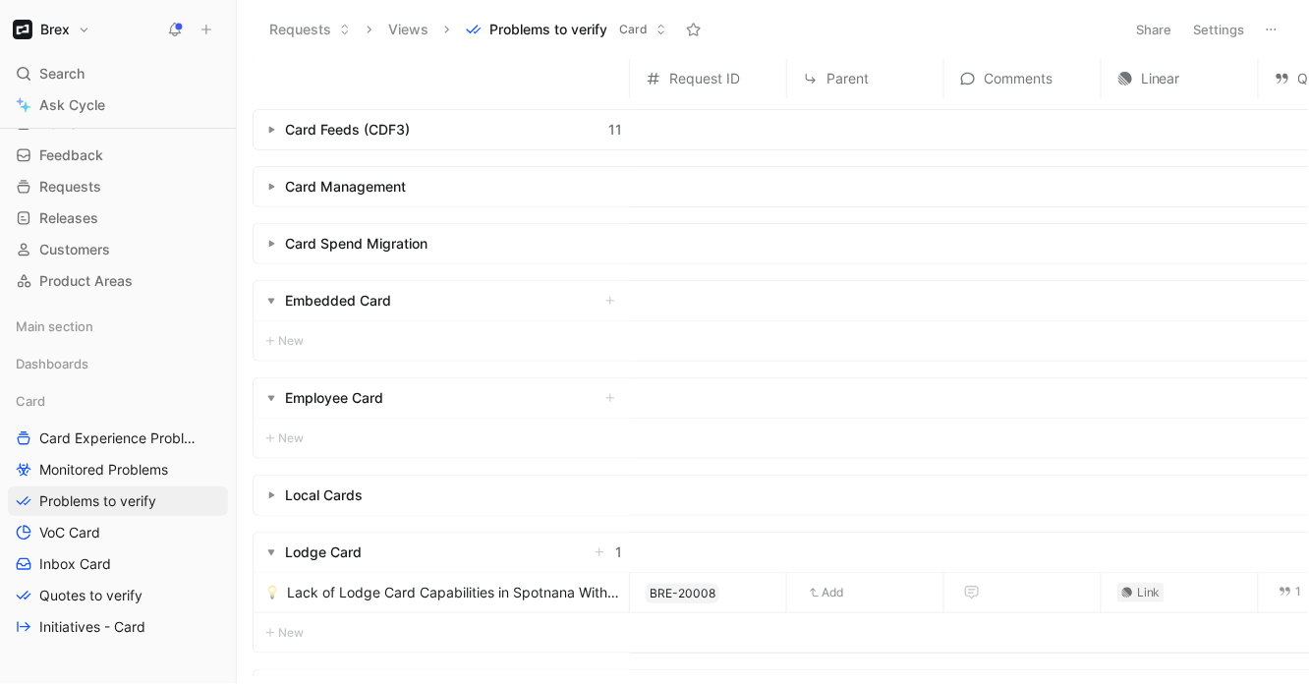
scroll to position [103, 0]
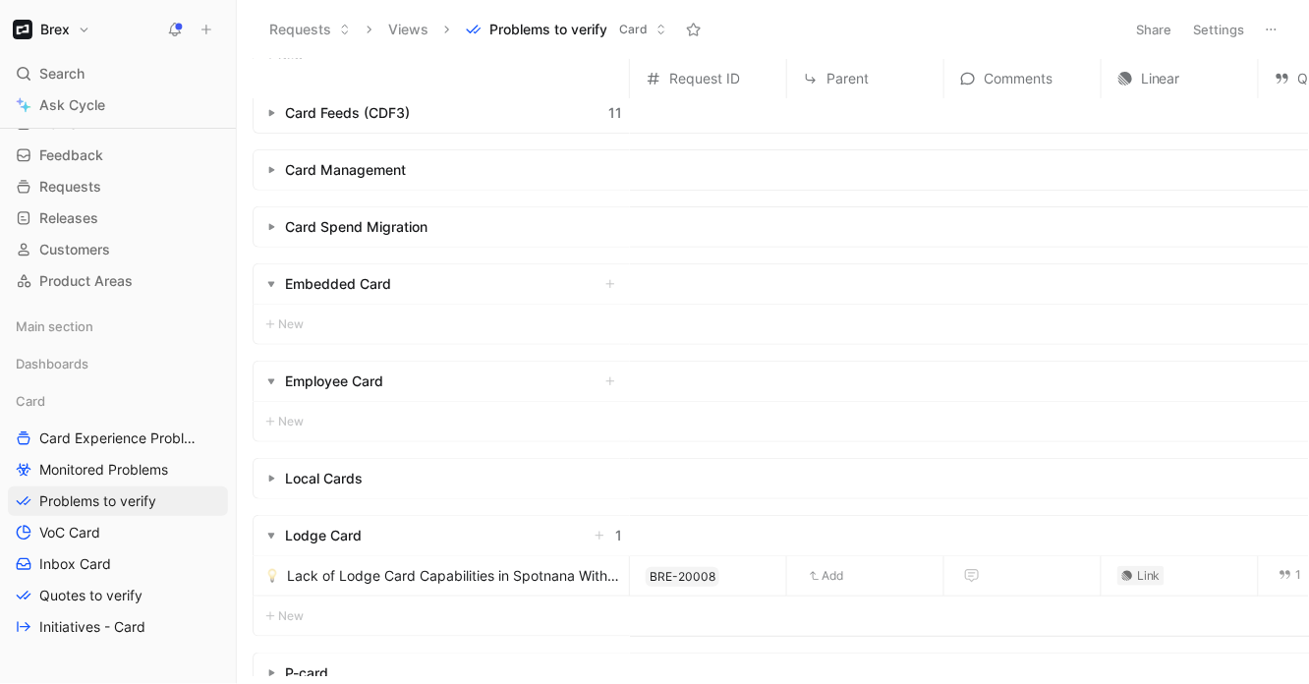
click at [405, 329] on div "New" at bounding box center [442, 324] width 376 height 39
click at [206, 28] on use at bounding box center [206, 30] width 9 height 9
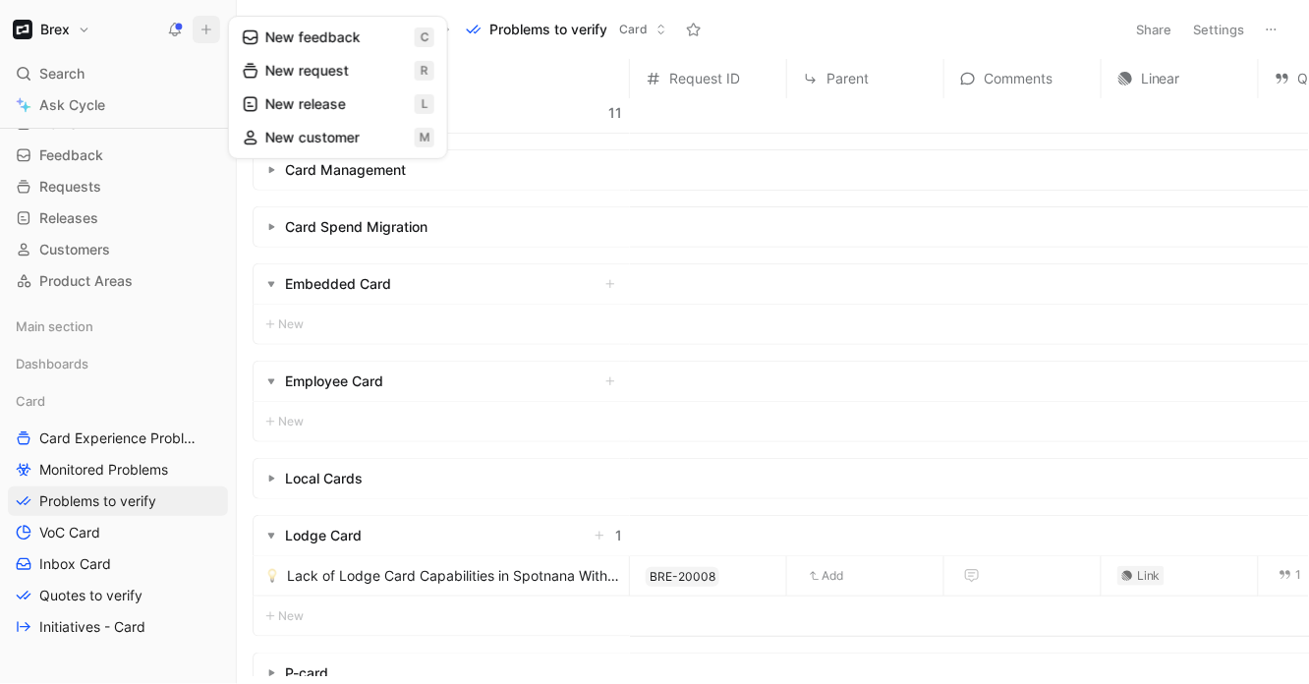
click at [344, 71] on button "New request r" at bounding box center [338, 70] width 210 height 33
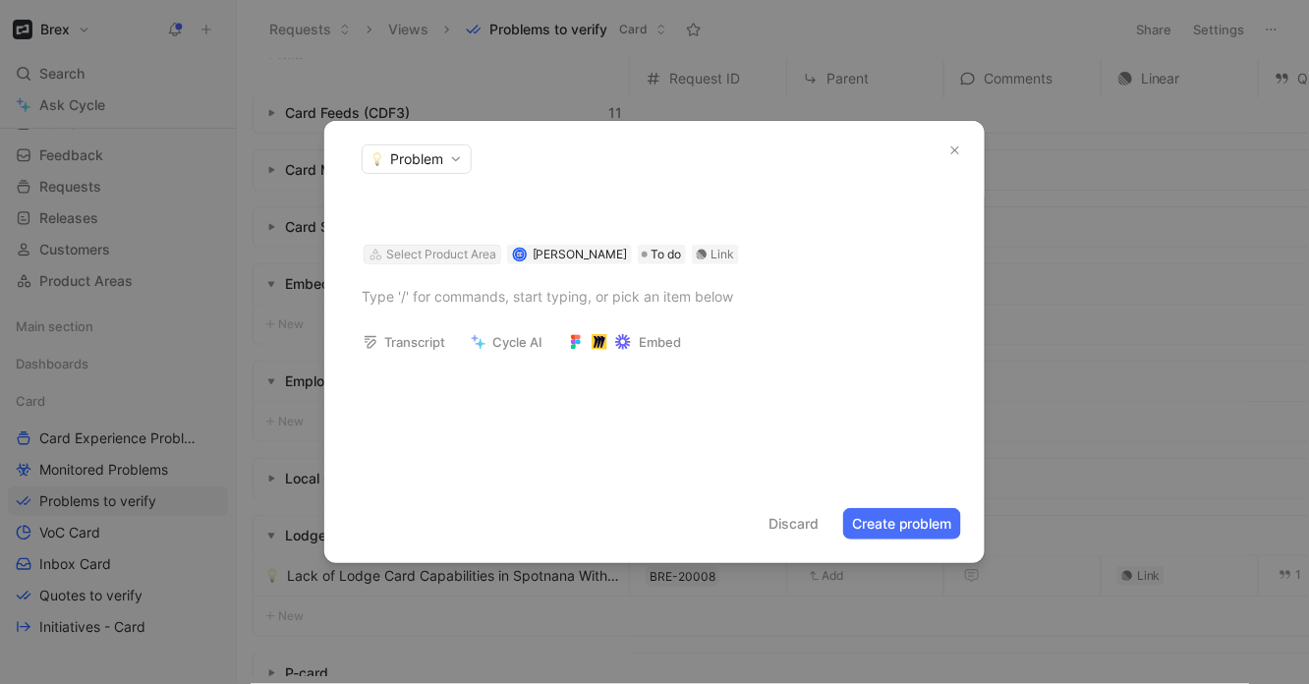
click at [461, 255] on div "Select Product Area" at bounding box center [441, 255] width 110 height 20
type input "embe"
click at [459, 320] on span "dded Card" at bounding box center [444, 327] width 70 height 17
click at [426, 197] on header "Problem" at bounding box center [654, 159] width 660 height 77
click at [419, 205] on h1 at bounding box center [655, 213] width 586 height 31
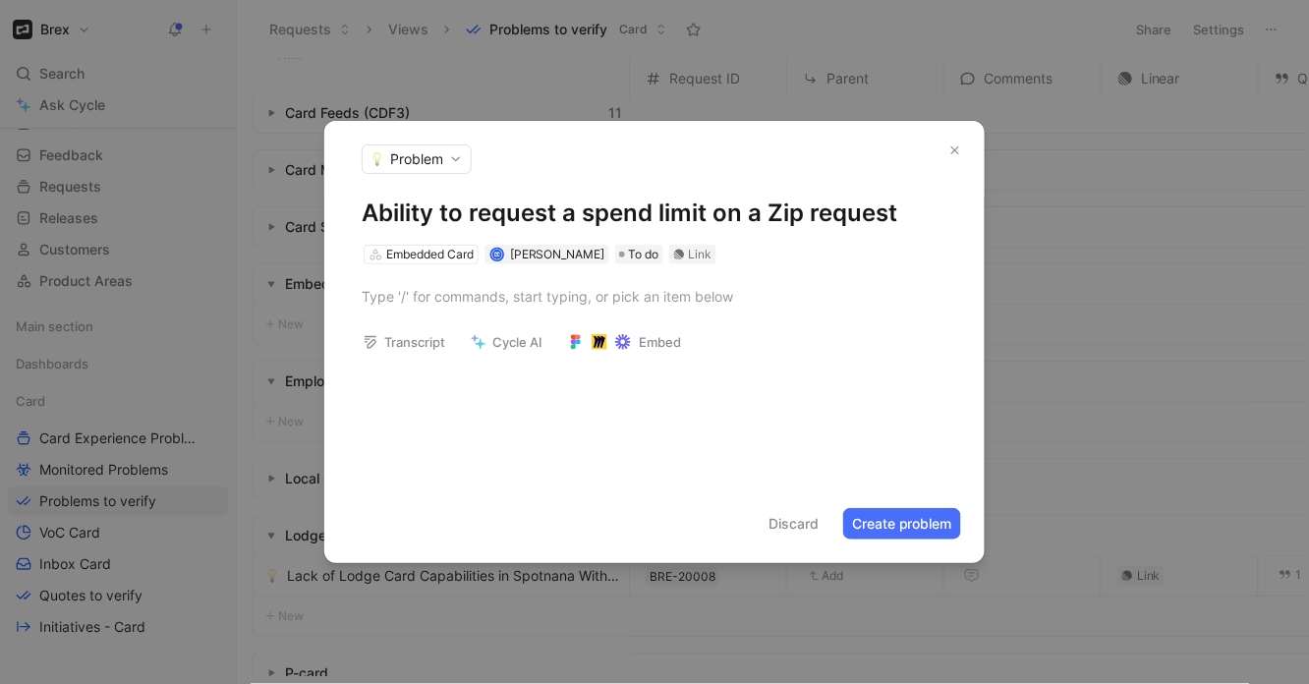
click at [732, 335] on div "Transcript Cycle AI Embed" at bounding box center [654, 348] width 660 height 40
click at [596, 313] on div at bounding box center [654, 296] width 660 height 64
click at [574, 341] on use at bounding box center [576, 341] width 10 height 15
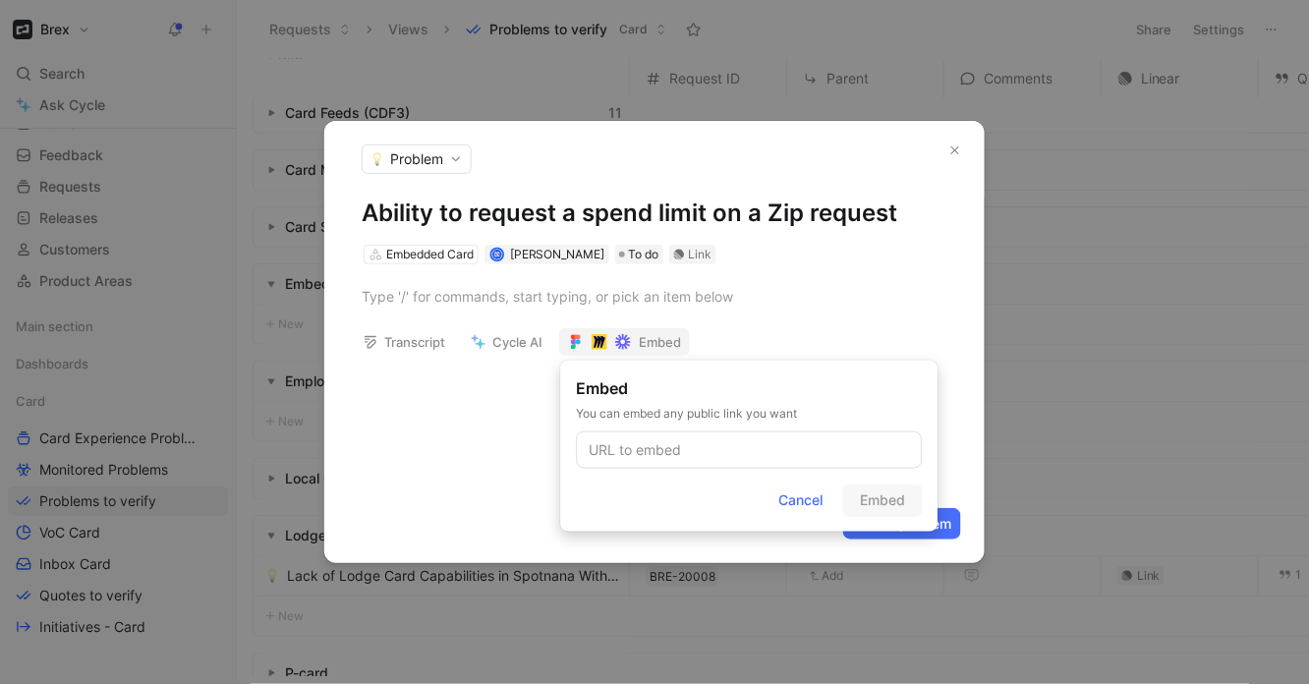
type input "[URL][DOMAIN_NAME]"
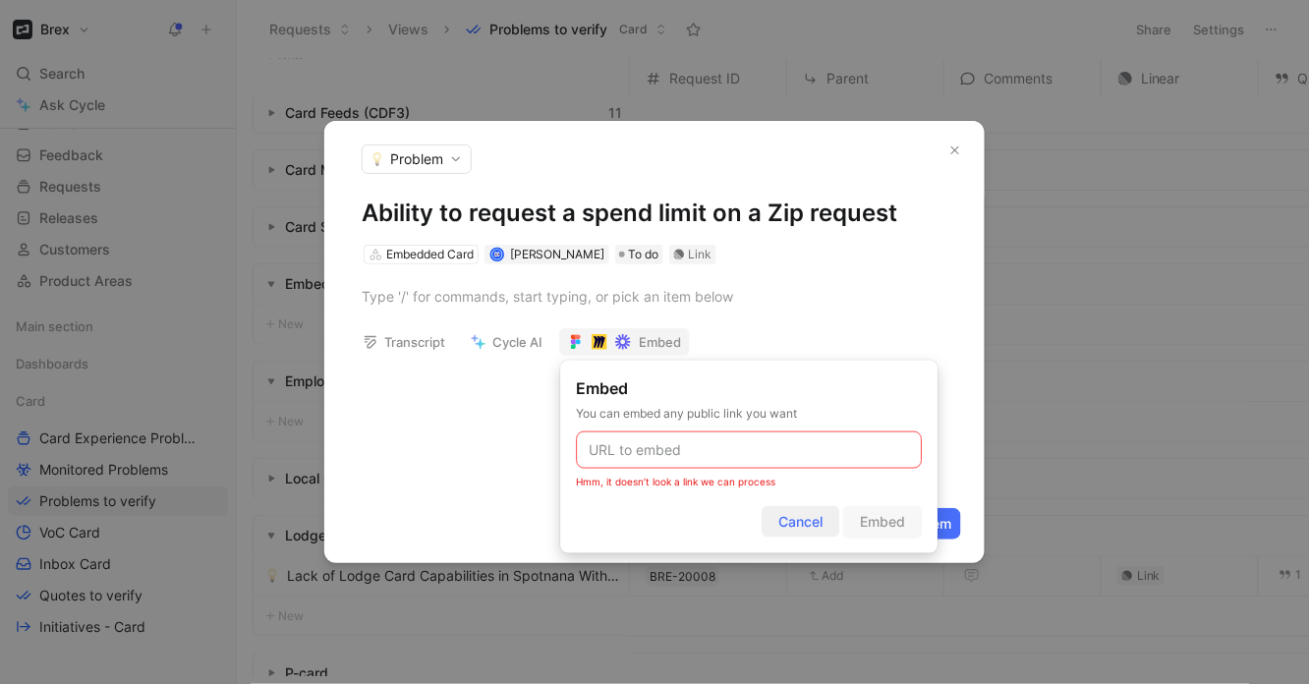
scroll to position [0, 0]
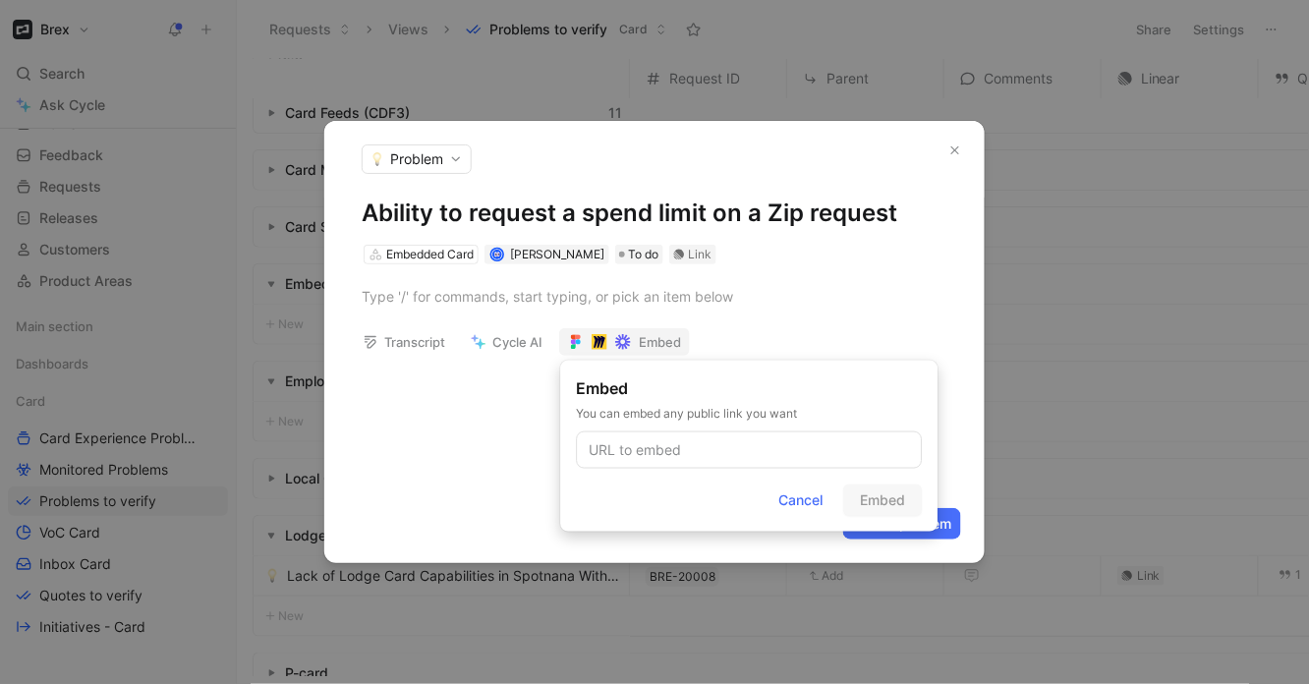
click at [540, 385] on div at bounding box center [654, 381] width 660 height 24
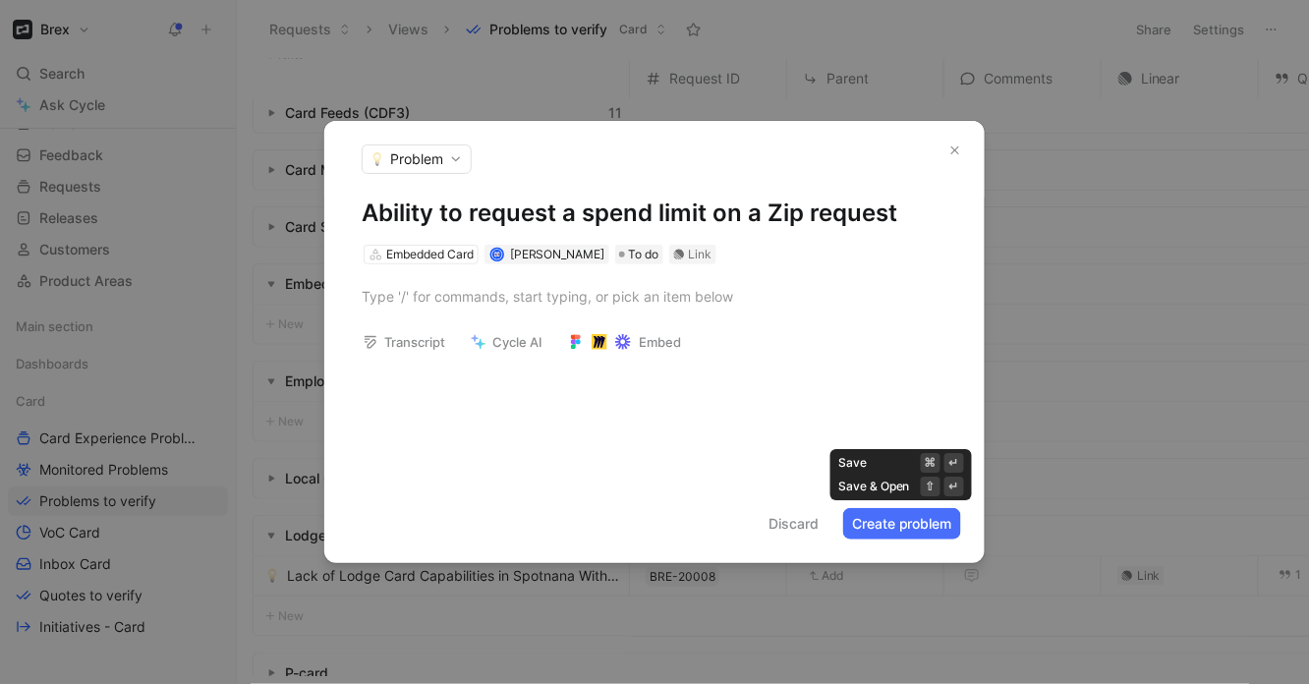
click at [935, 529] on button "Create problem" at bounding box center [902, 523] width 118 height 31
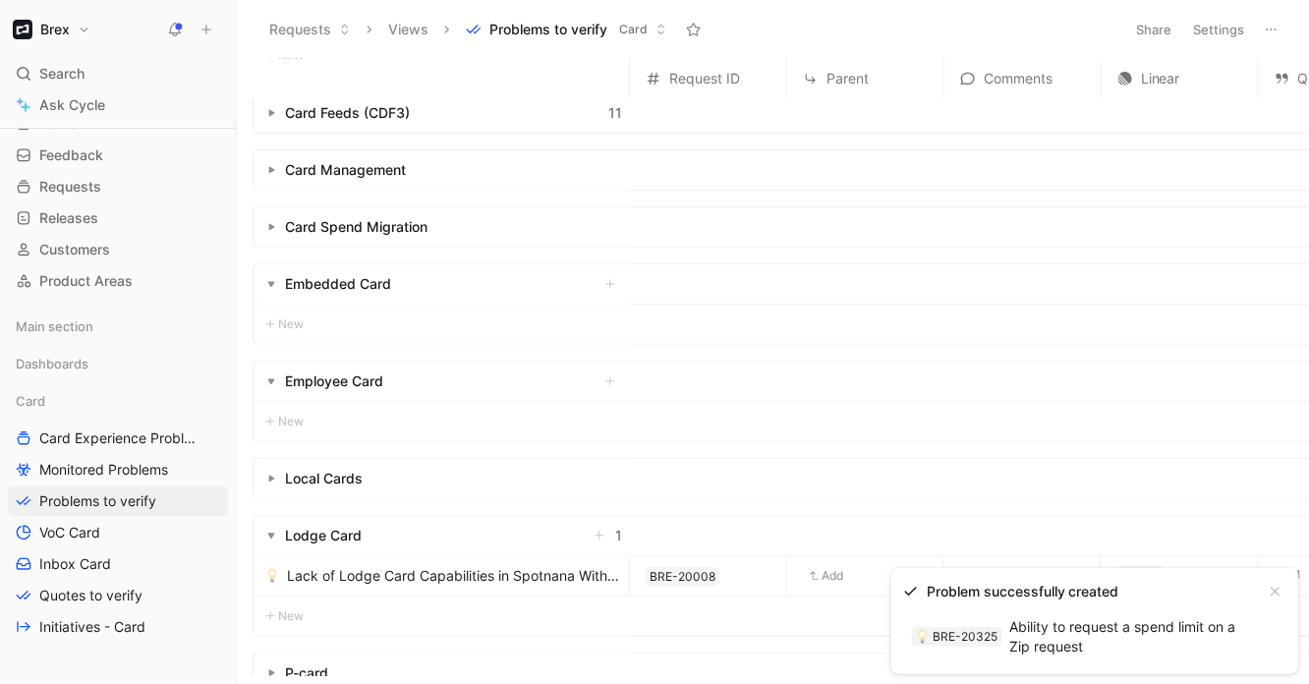
click at [202, 29] on use at bounding box center [206, 30] width 9 height 9
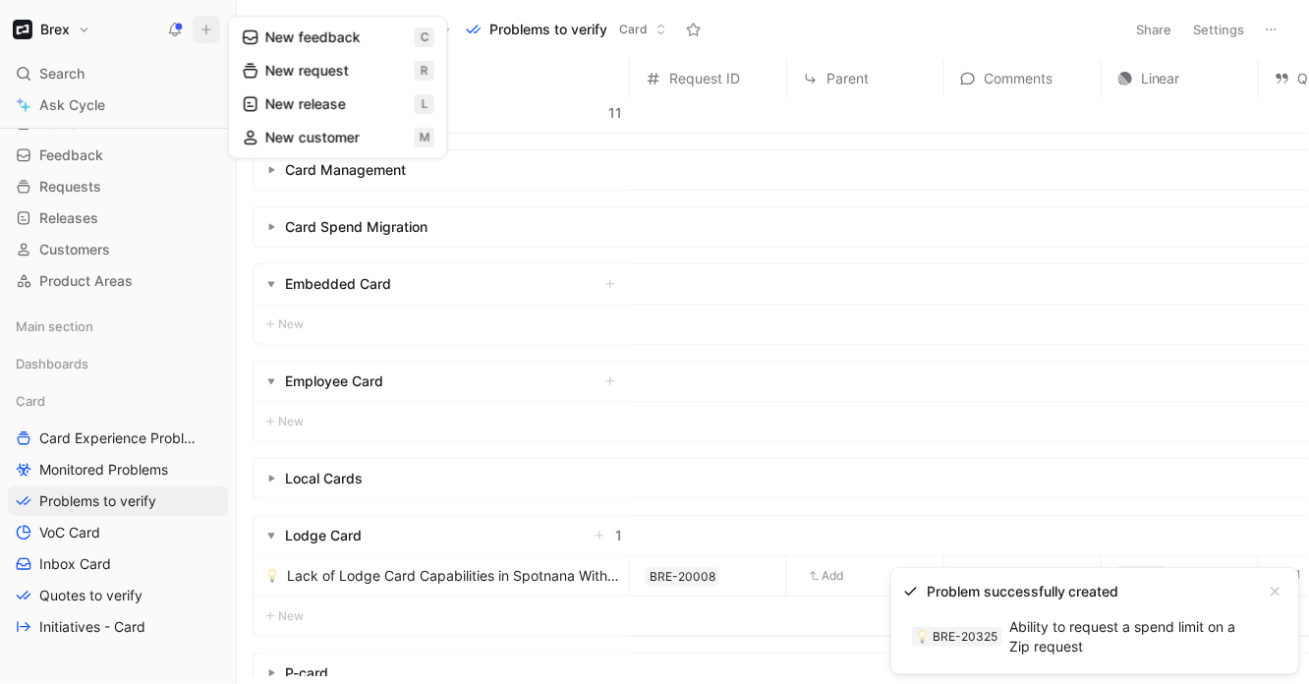
click at [292, 68] on button "New request r" at bounding box center [338, 70] width 210 height 33
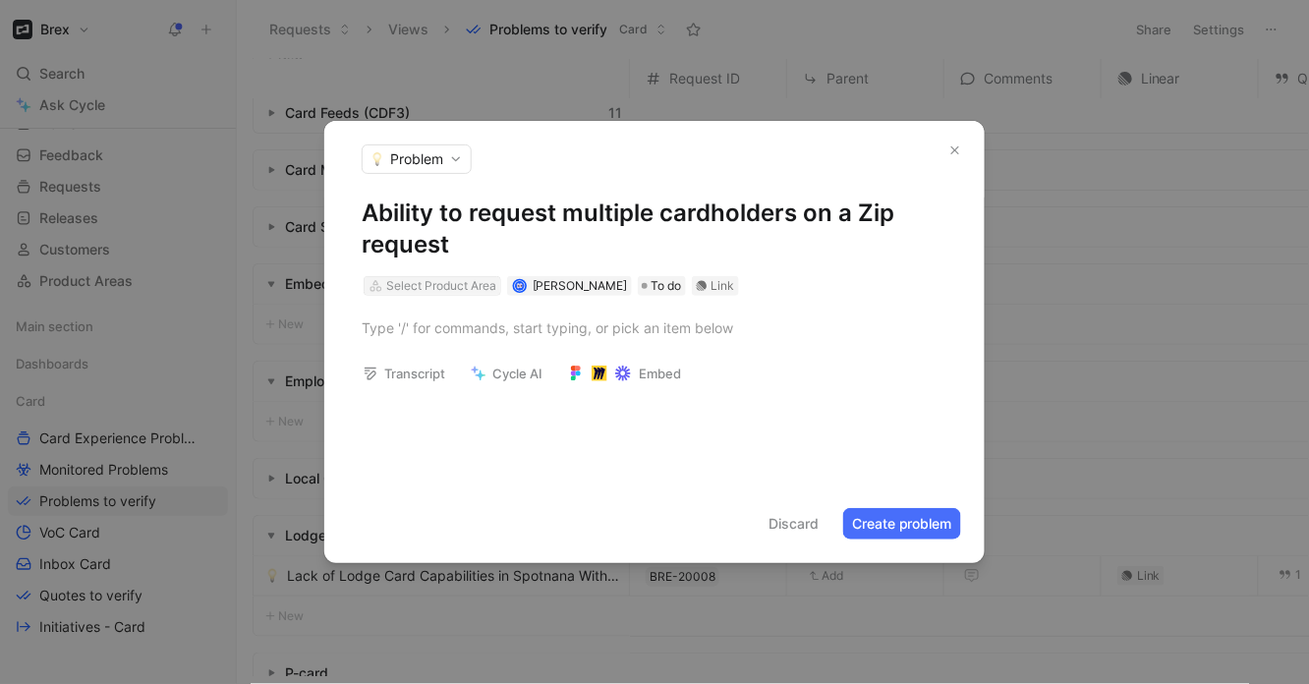
click at [423, 292] on div "Select Product Area" at bounding box center [441, 286] width 110 height 20
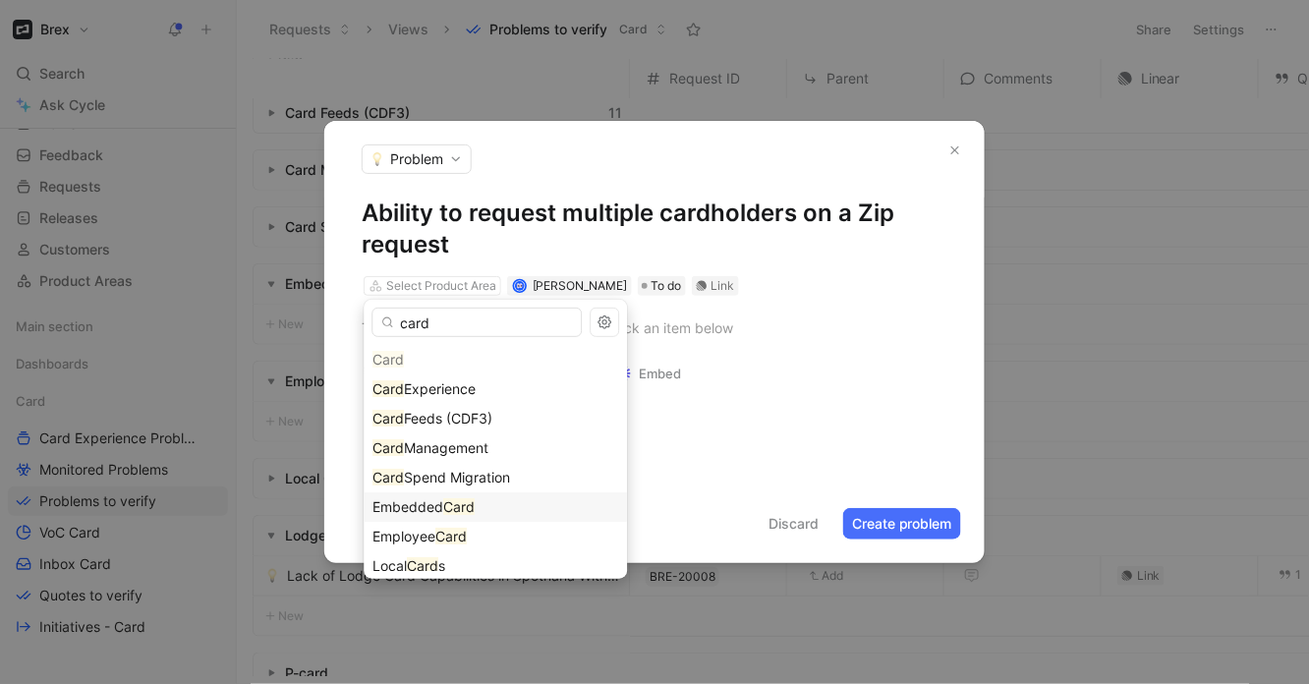
type input "card"
click at [465, 503] on mark "Card" at bounding box center [458, 506] width 31 height 17
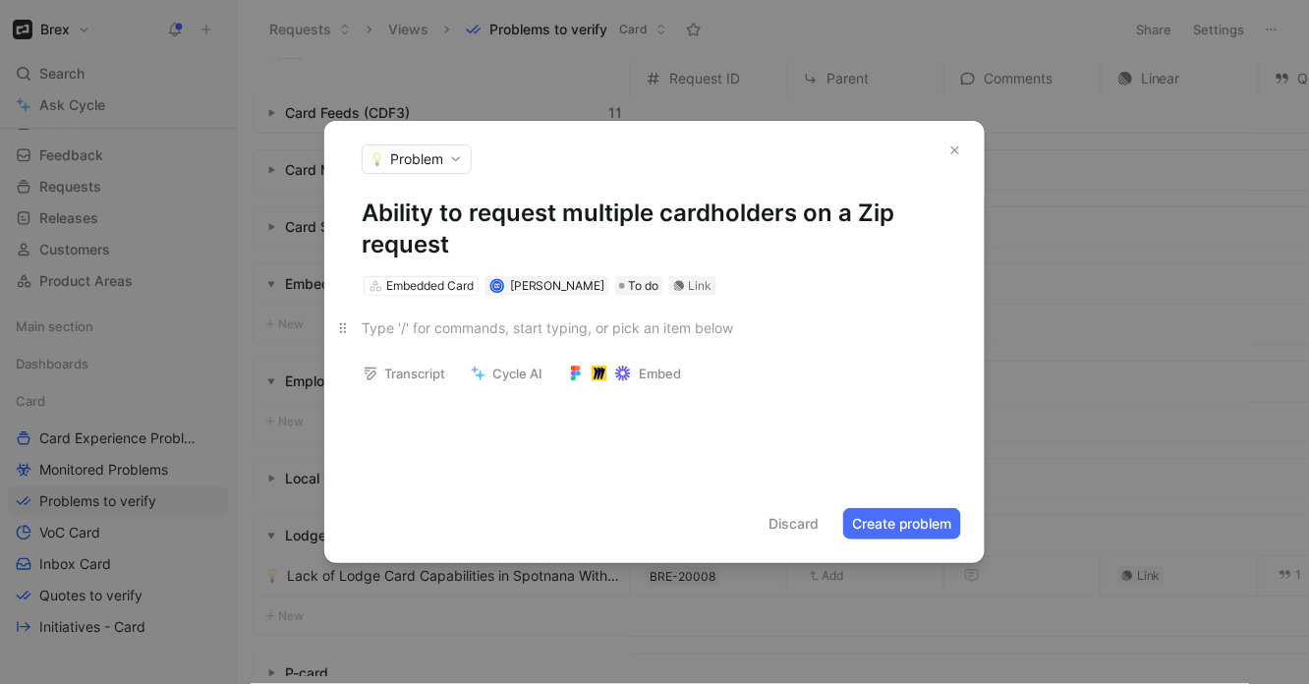
click at [581, 322] on div at bounding box center [655, 327] width 586 height 21
click at [914, 528] on button "Create problem" at bounding box center [902, 523] width 118 height 31
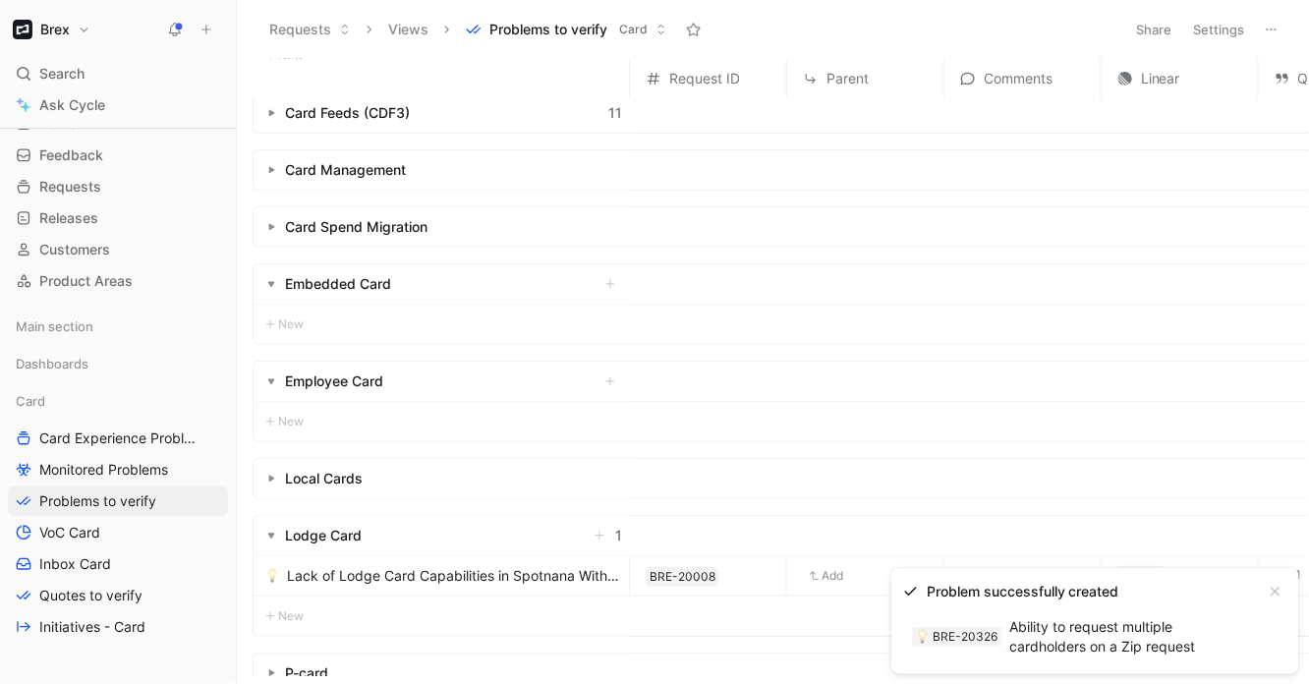
click at [205, 27] on use at bounding box center [206, 30] width 9 height 9
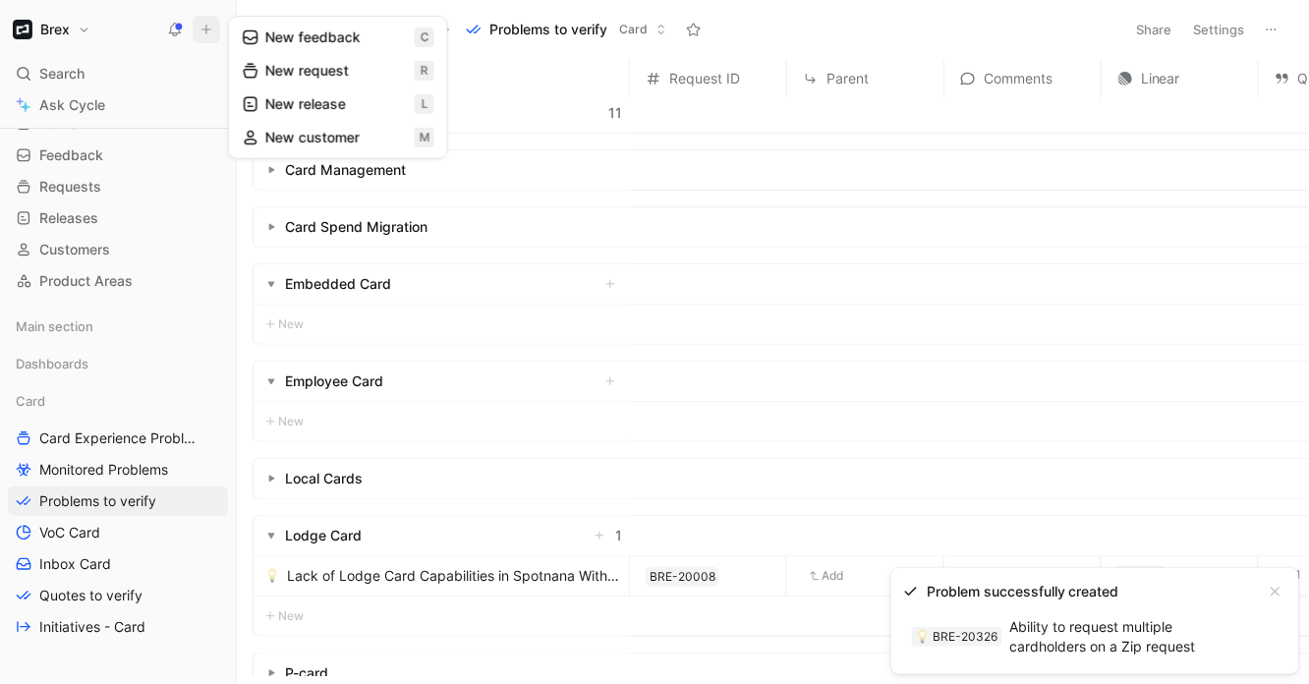
click at [325, 76] on button "New request r" at bounding box center [338, 70] width 210 height 33
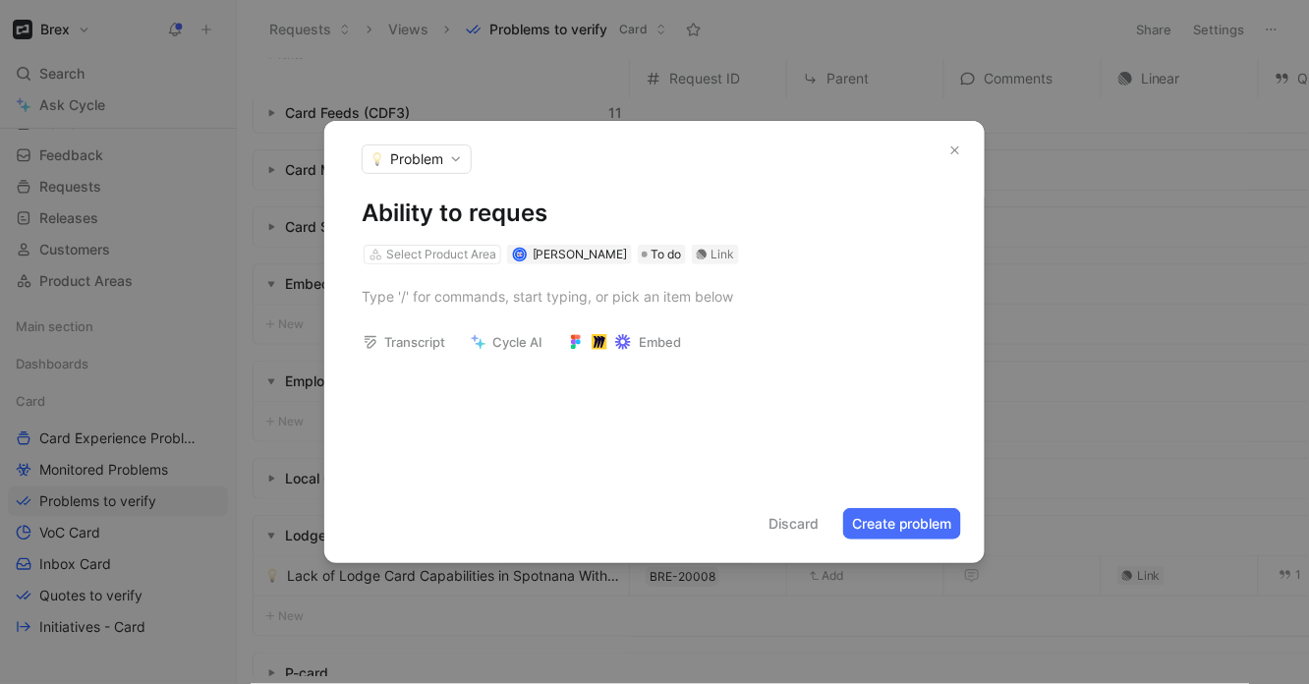
click at [472, 207] on h1 "Ability to reques" at bounding box center [655, 213] width 586 height 31
click at [904, 526] on button "Create problem" at bounding box center [902, 523] width 118 height 31
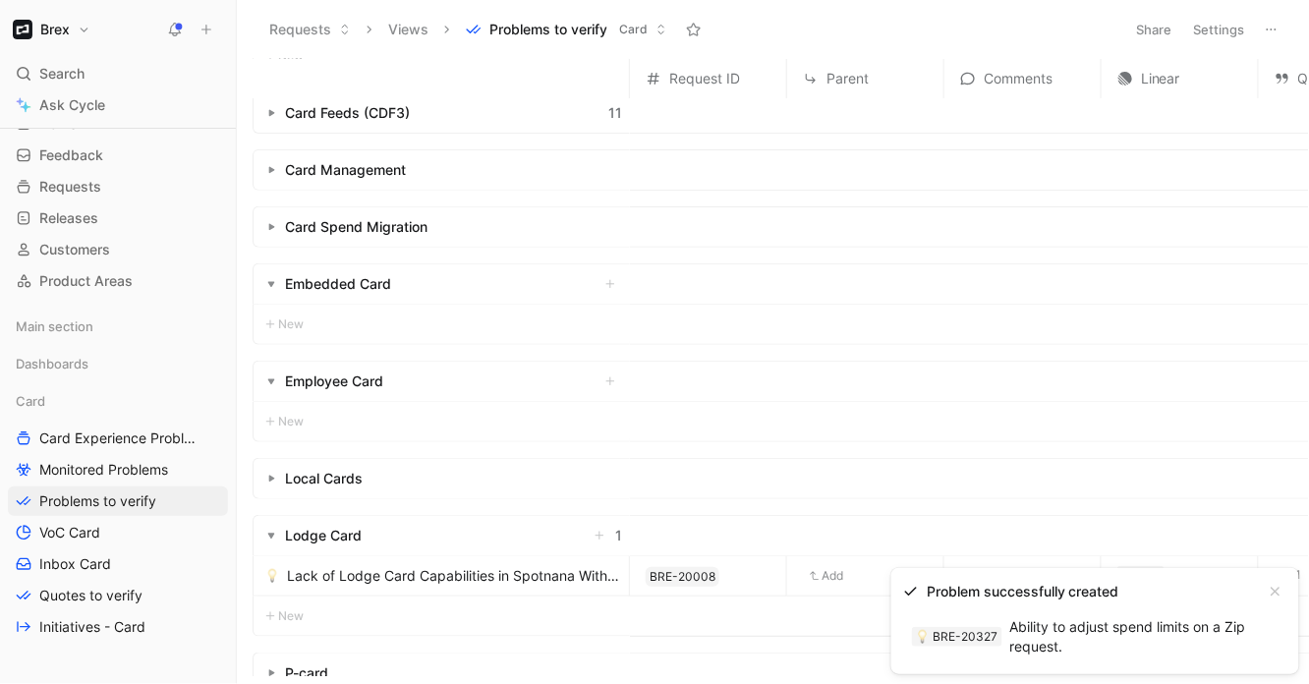
click at [215, 32] on button at bounding box center [207, 30] width 28 height 28
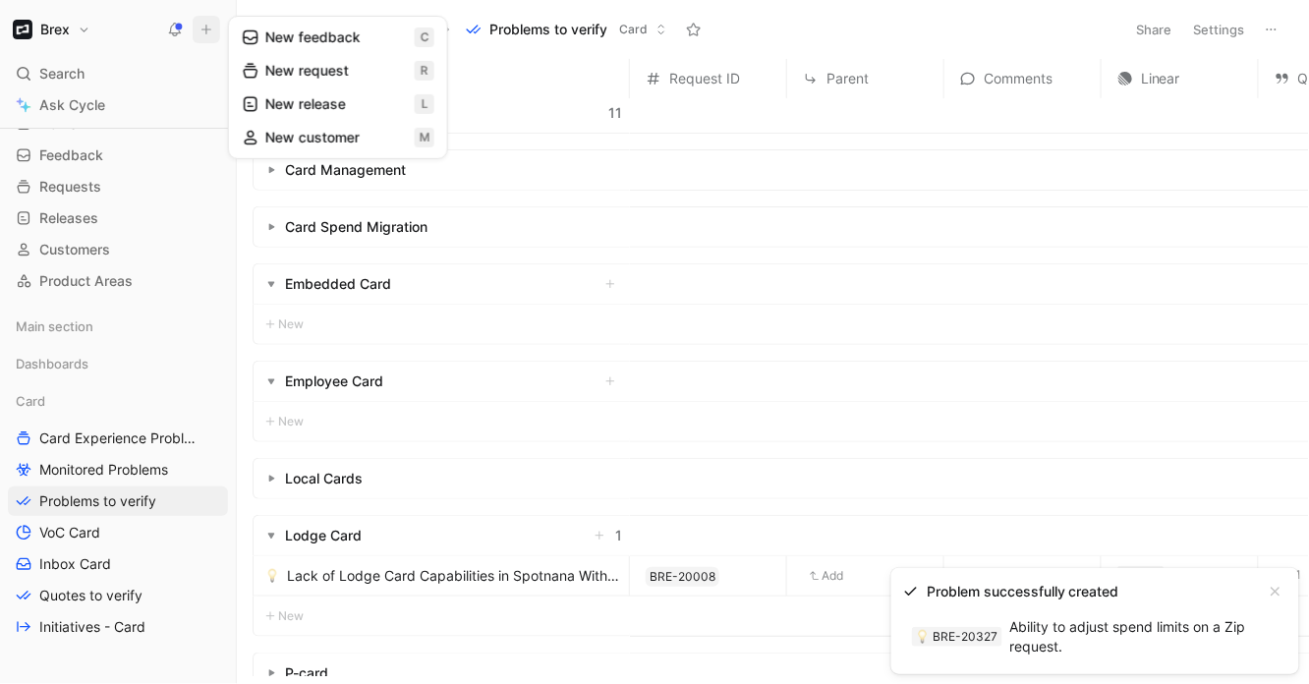
click at [331, 31] on button "New feedback c" at bounding box center [338, 37] width 210 height 33
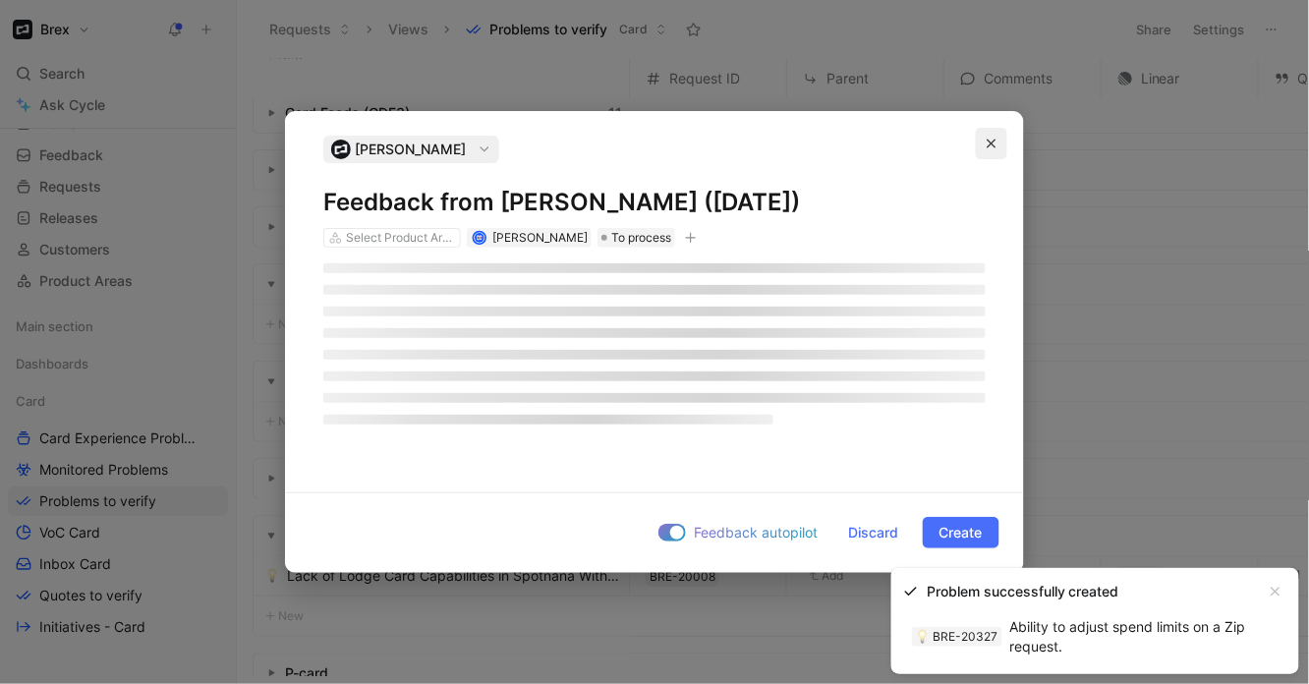
click at [990, 140] on icon "button" at bounding box center [992, 144] width 12 height 12
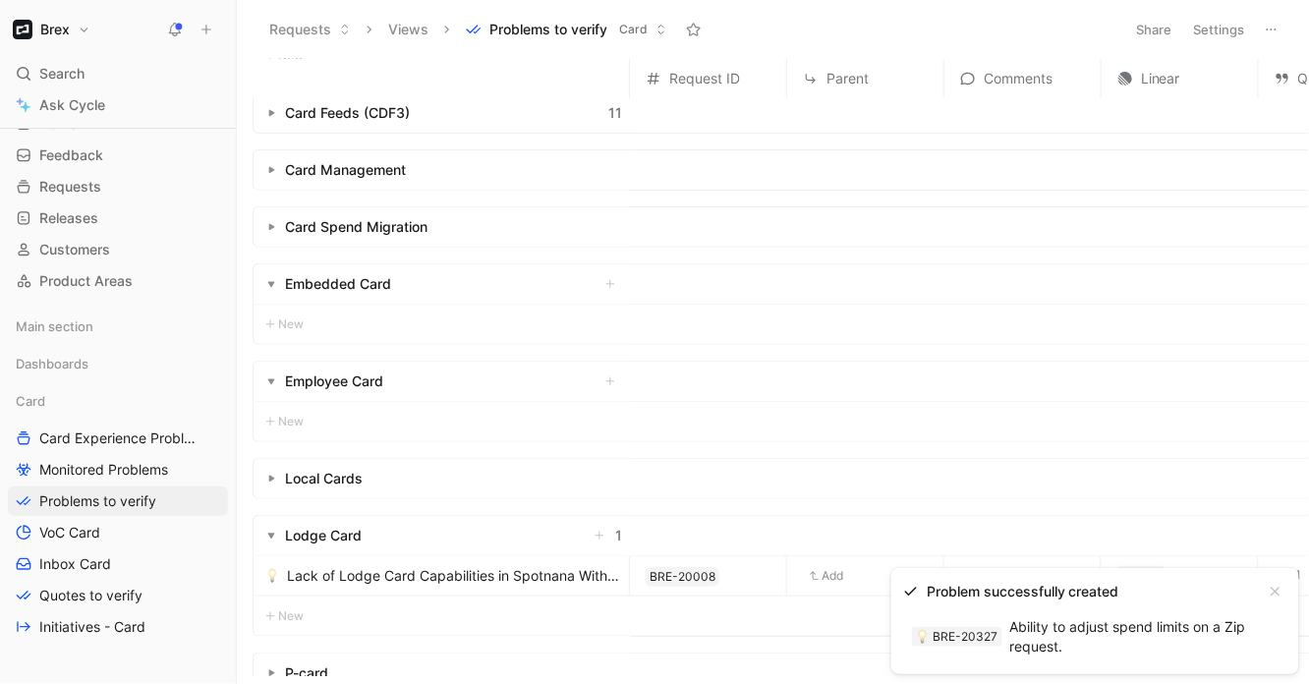
click at [213, 29] on button at bounding box center [207, 30] width 28 height 28
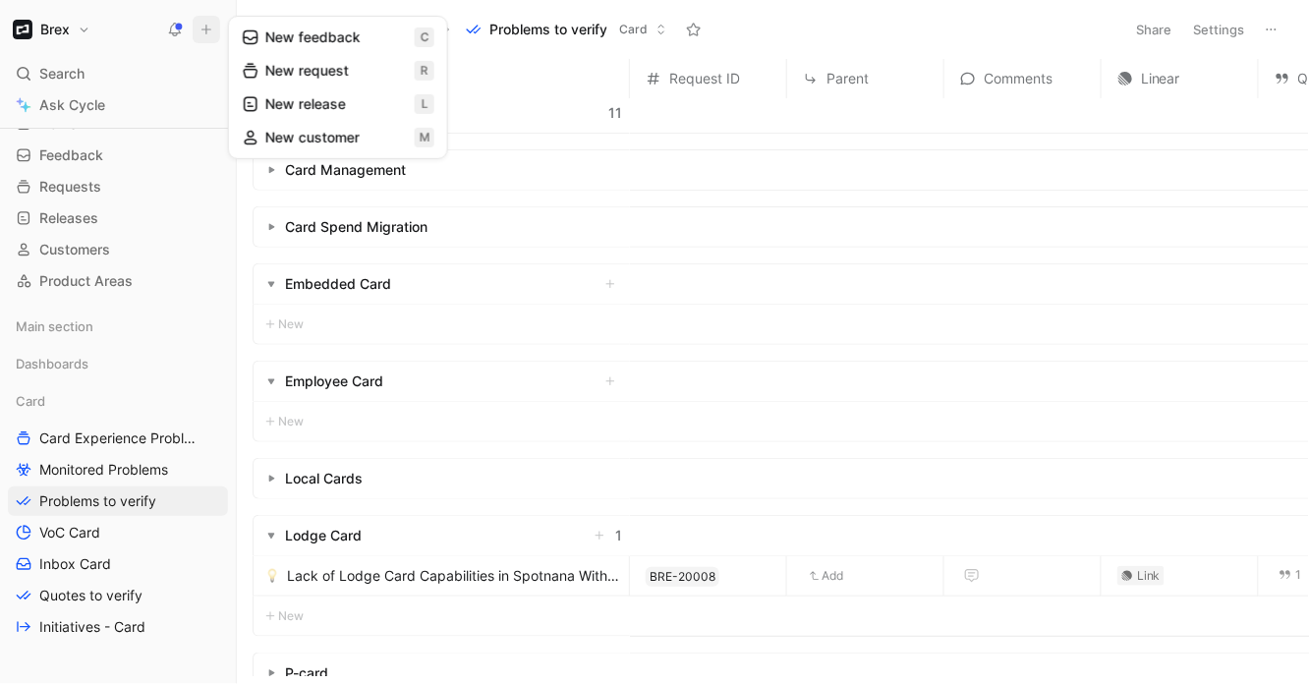
click at [291, 101] on button "New release l" at bounding box center [338, 103] width 210 height 33
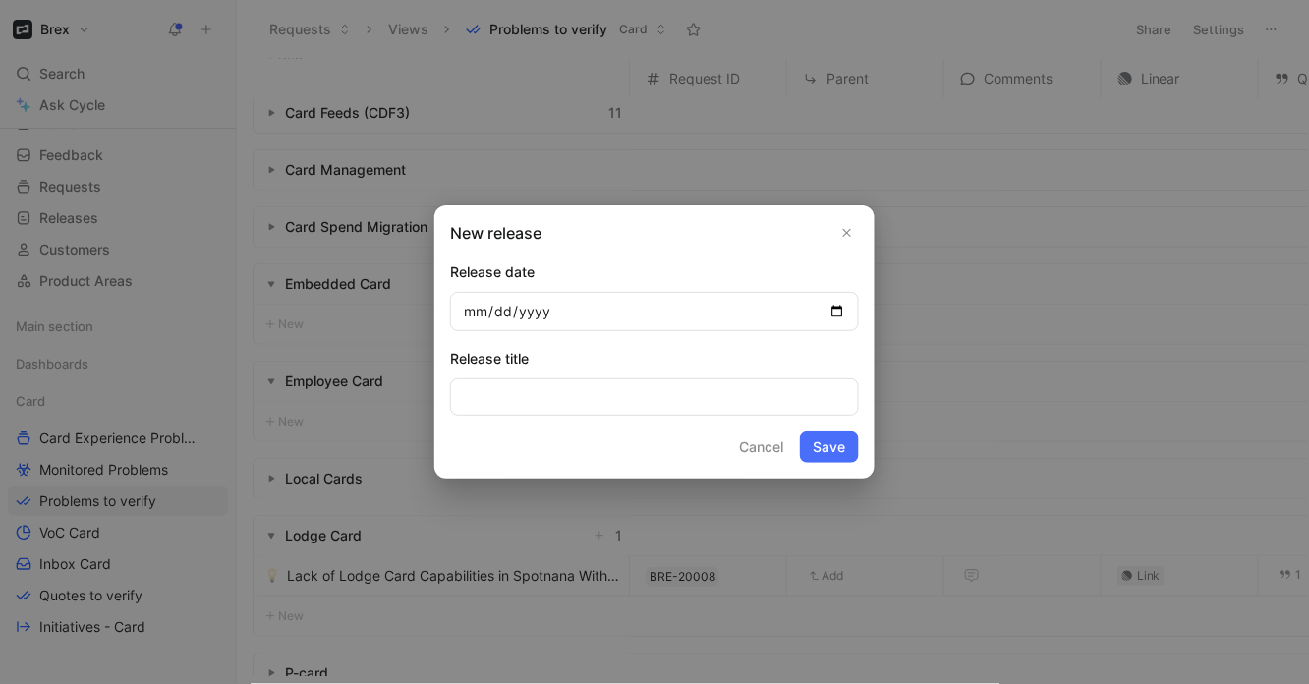
click at [845, 236] on icon "Close" at bounding box center [847, 233] width 14 height 14
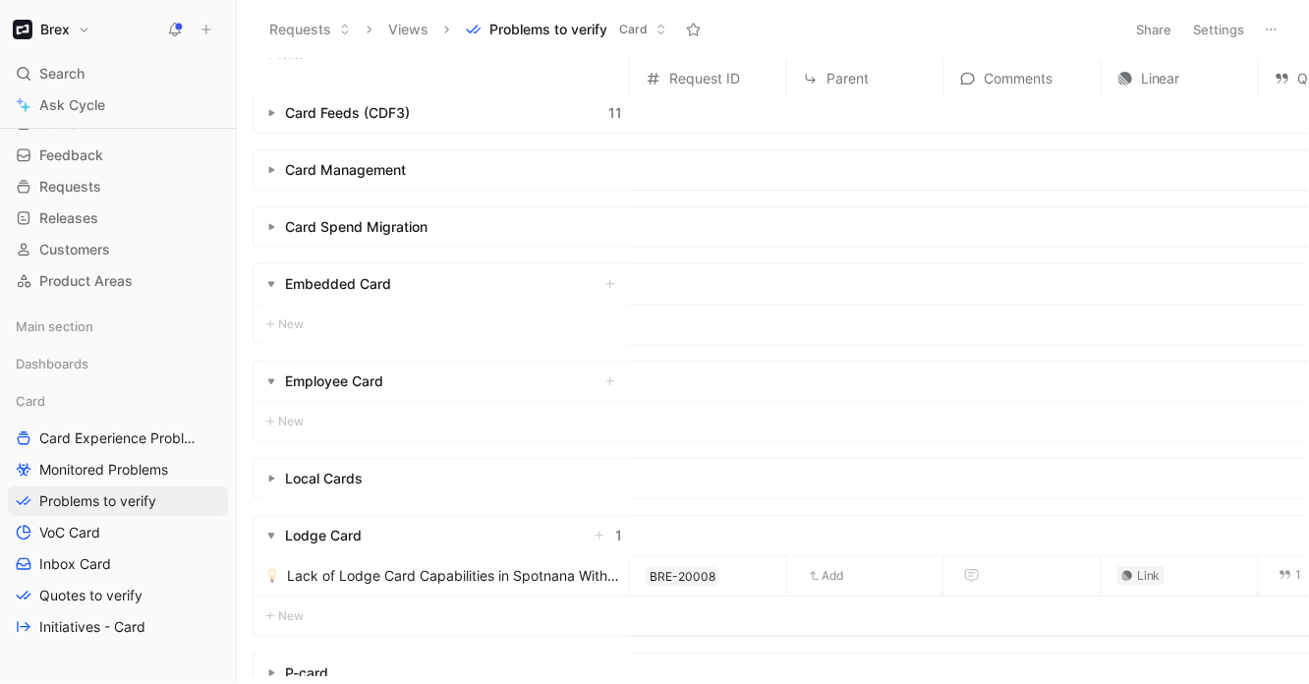
click at [216, 31] on button at bounding box center [207, 30] width 28 height 28
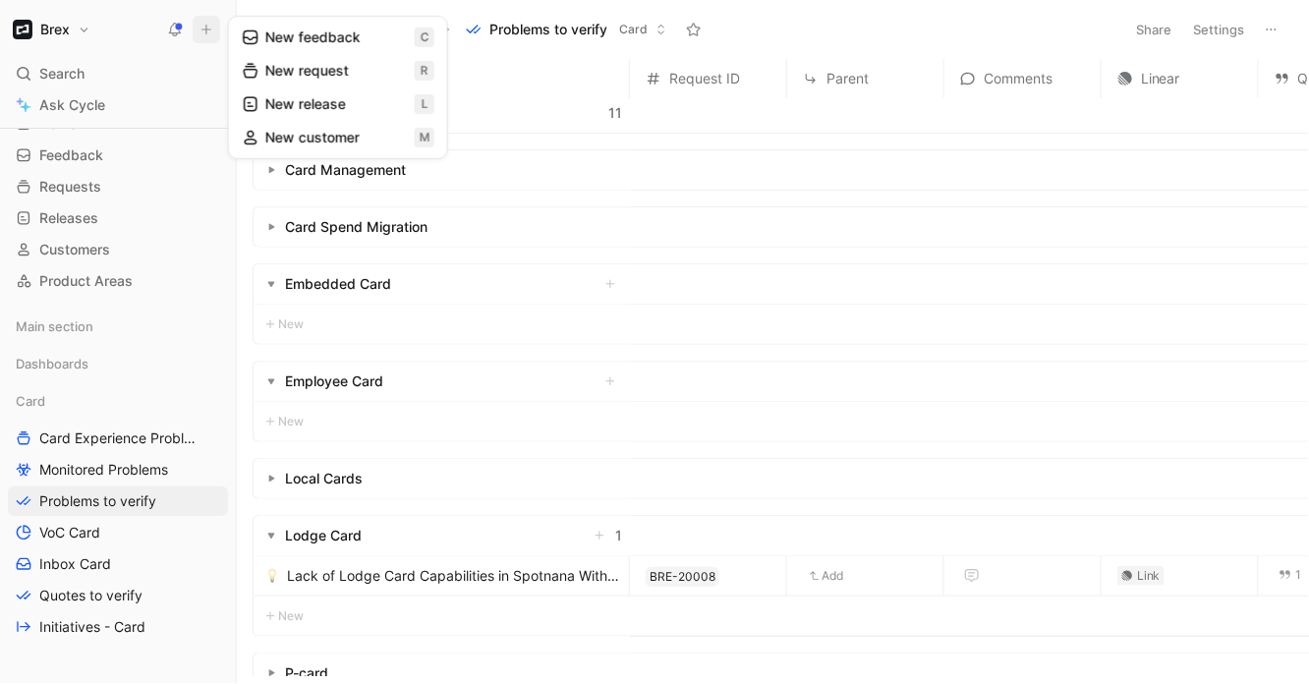
click at [368, 66] on button "New request r" at bounding box center [338, 70] width 210 height 33
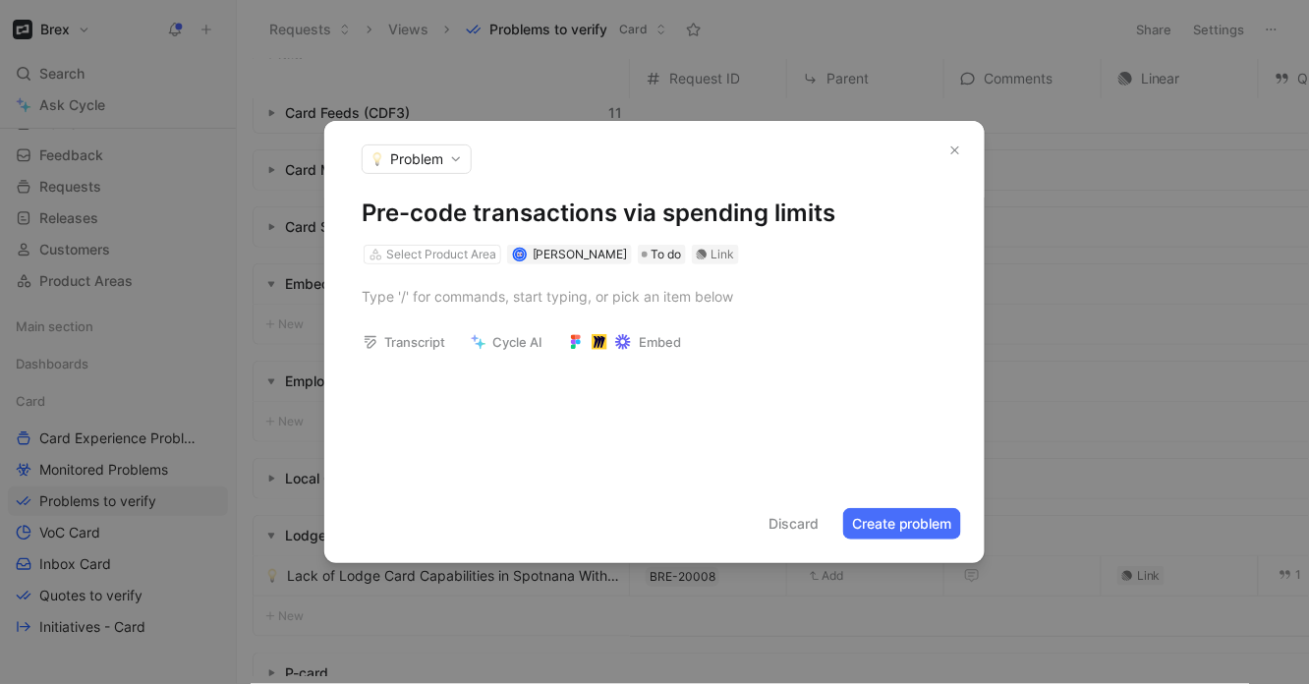
click at [616, 215] on h1 "Pre-code transactions via spending limits" at bounding box center [655, 213] width 586 height 31
click at [823, 217] on h1 "Pre-code transactions via spending limits" at bounding box center [655, 213] width 586 height 31
click at [849, 217] on h1 "Pre-code transactions via spending limits" at bounding box center [655, 213] width 586 height 31
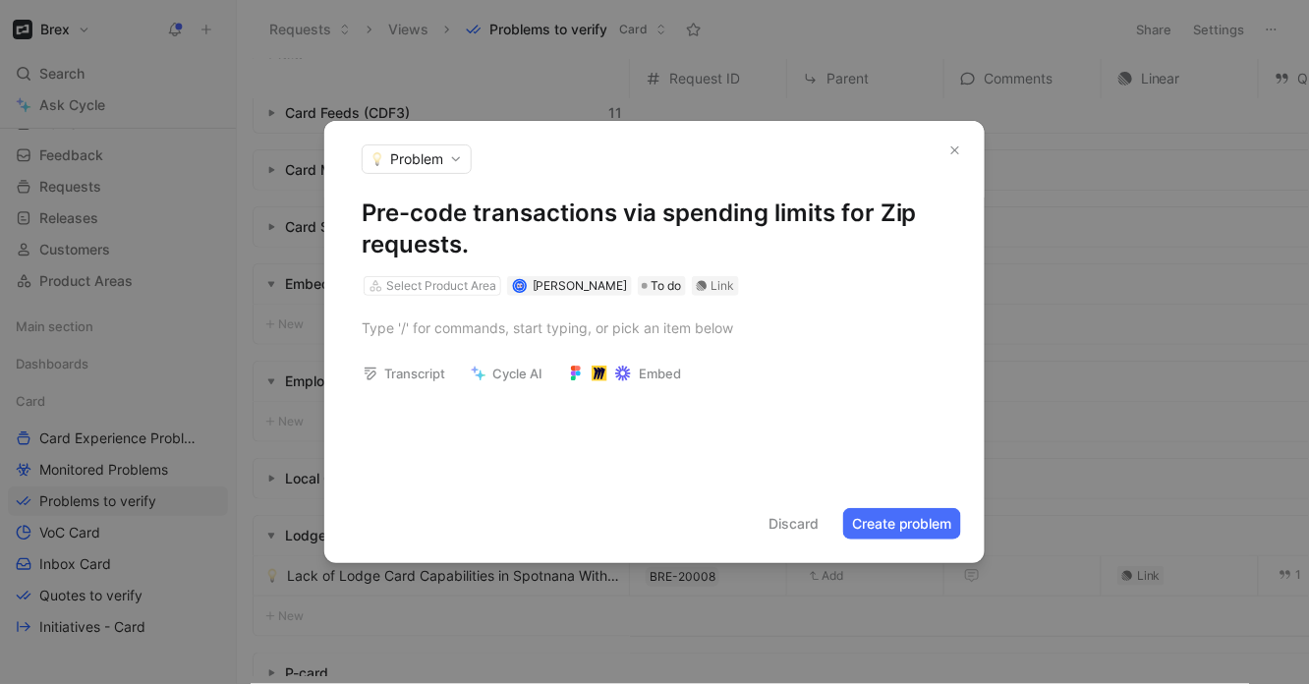
click at [928, 530] on button "Create problem" at bounding box center [902, 523] width 118 height 31
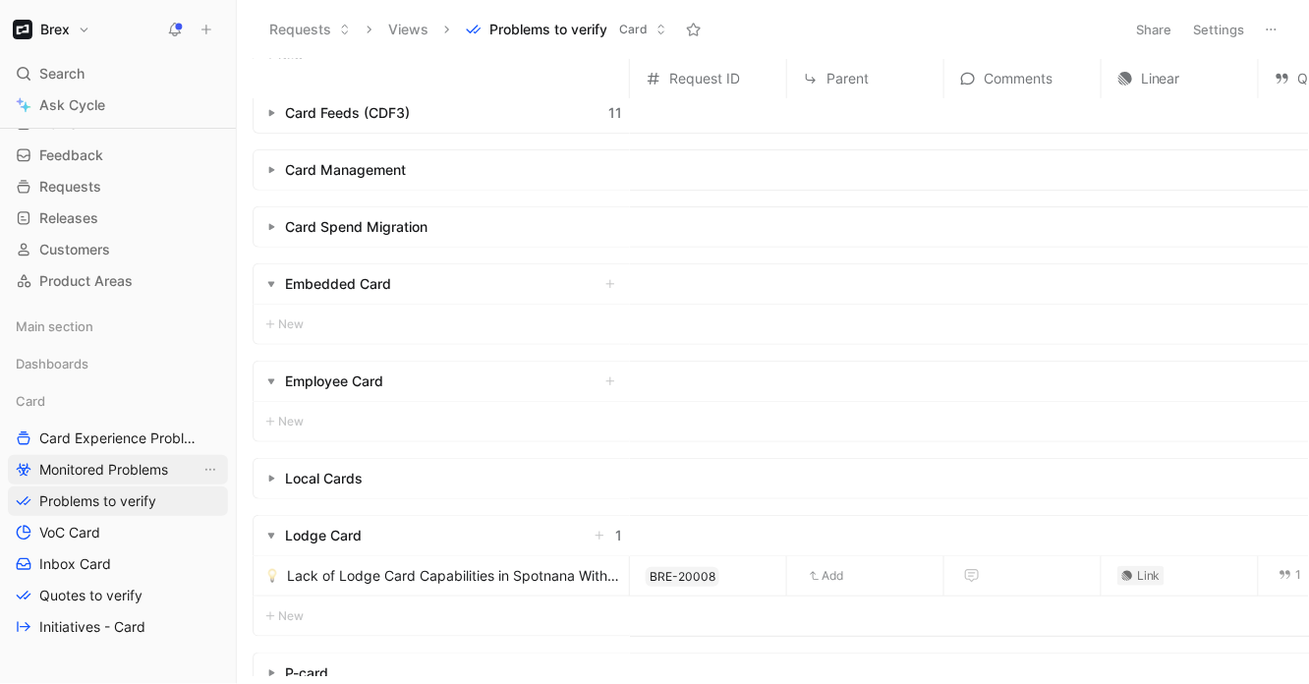
click at [106, 471] on span "Monitored Problems" at bounding box center [103, 470] width 129 height 20
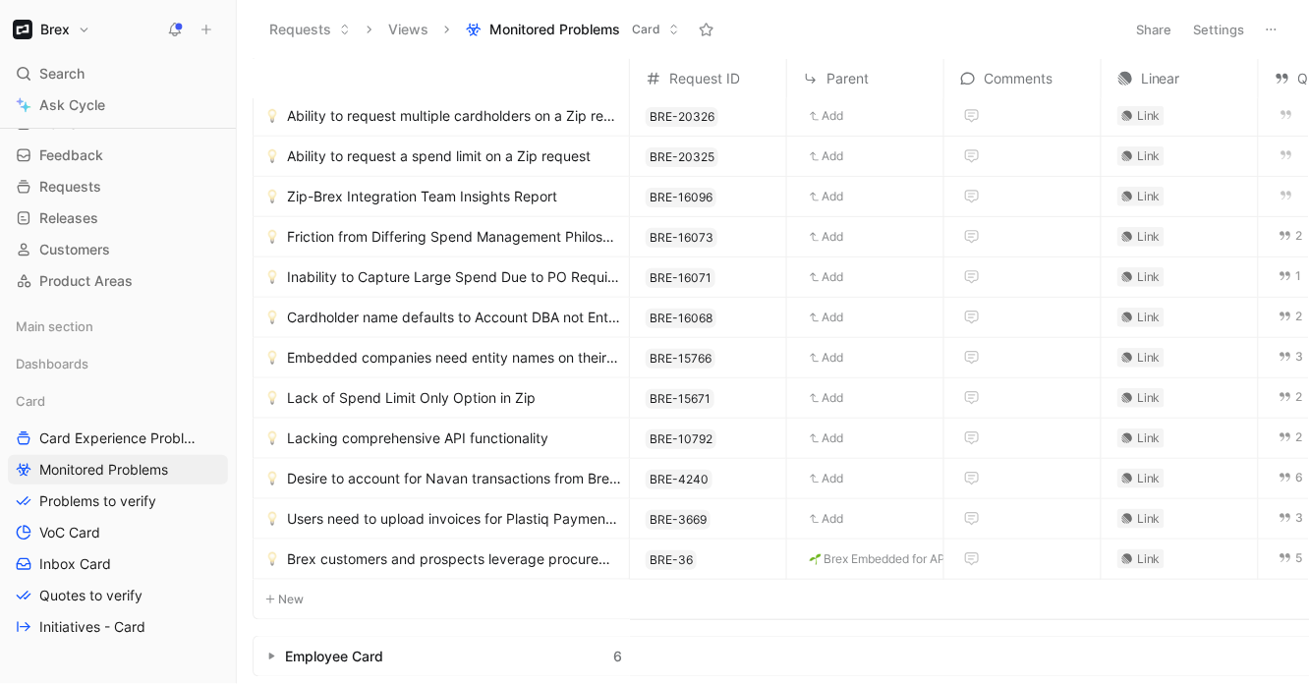
scroll to position [271, 359]
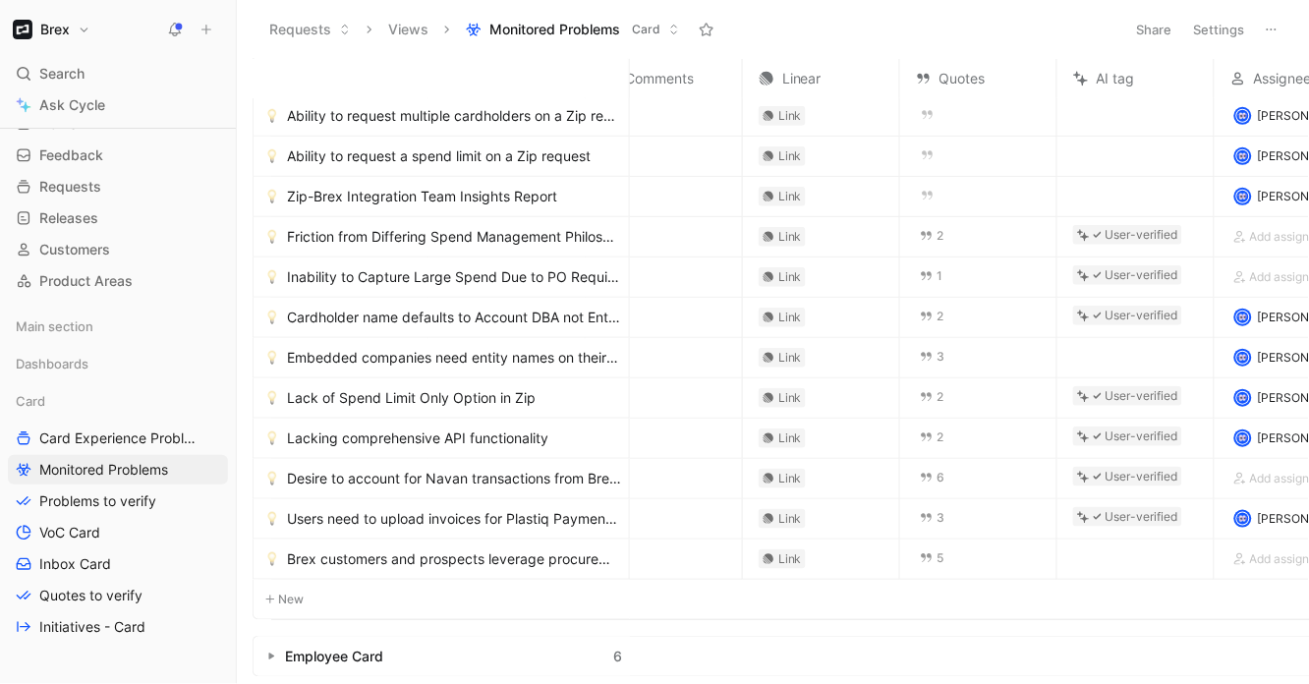
click at [535, 124] on span "Ability to request multiple cardholders on a Zip request" at bounding box center [454, 116] width 334 height 24
